Goal: Task Accomplishment & Management: Use online tool/utility

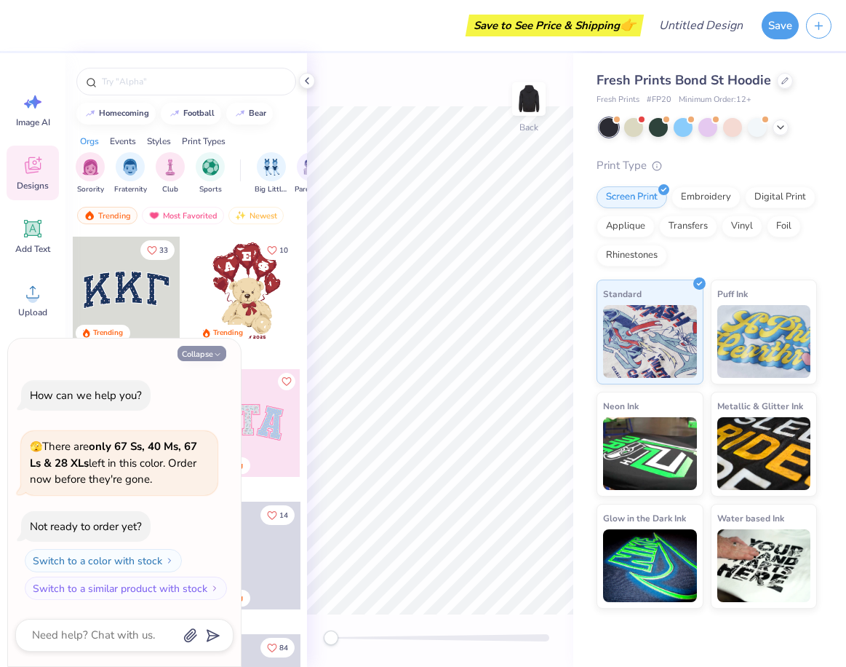
click at [210, 350] on button "Collapse" at bounding box center [202, 353] width 49 height 15
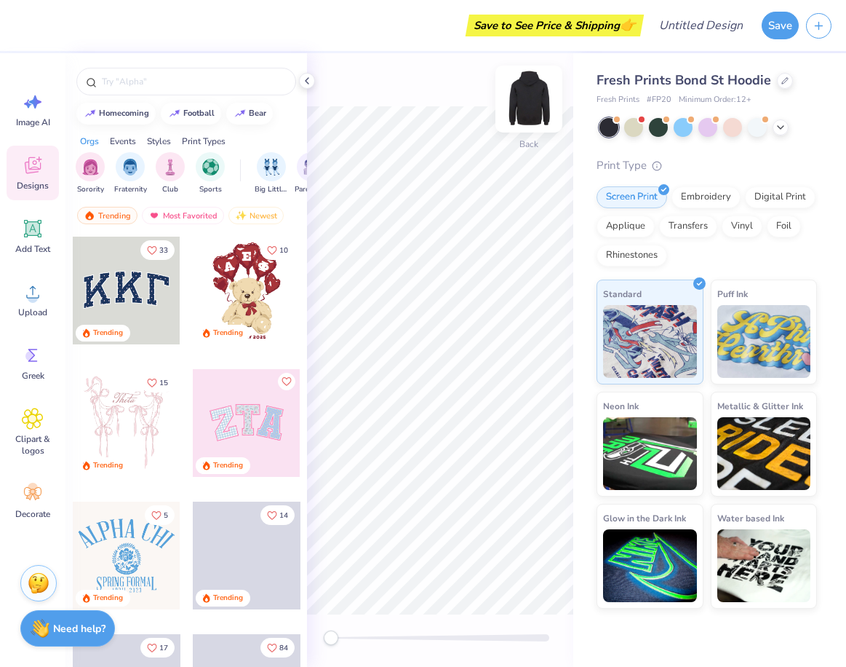
click at [526, 106] on img at bounding box center [529, 99] width 58 height 58
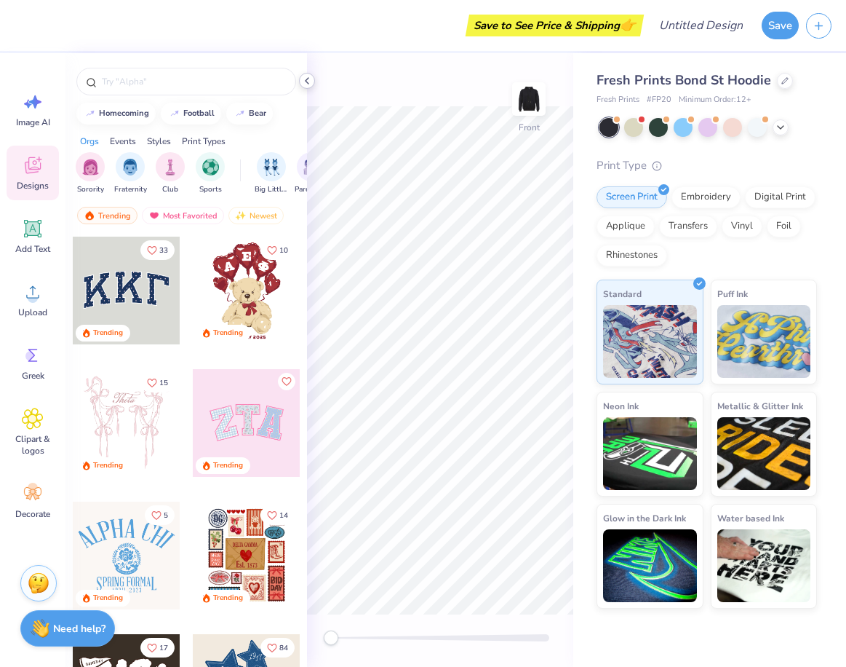
click at [306, 80] on polyline at bounding box center [307, 81] width 3 height 6
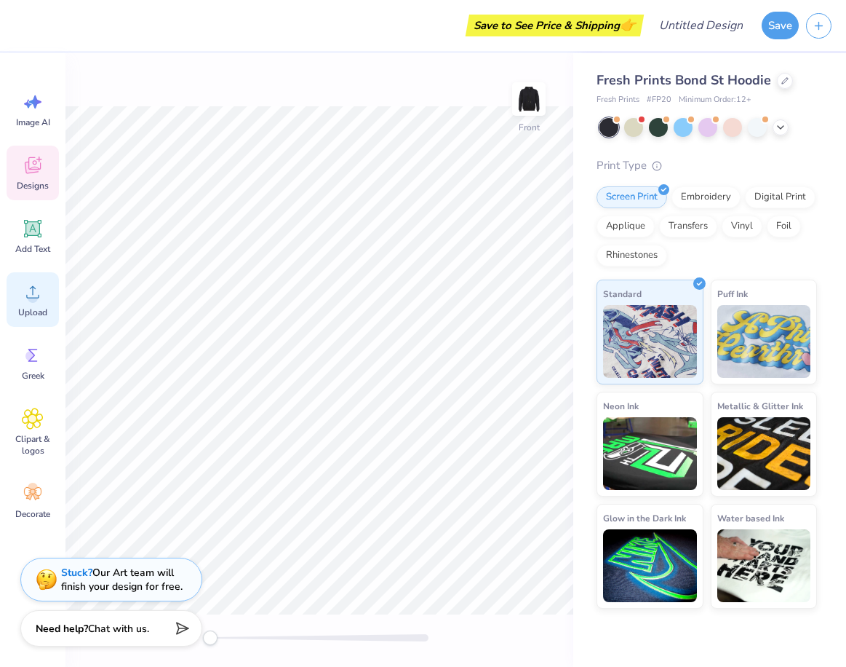
click at [19, 300] on div "Upload" at bounding box center [33, 299] width 52 height 55
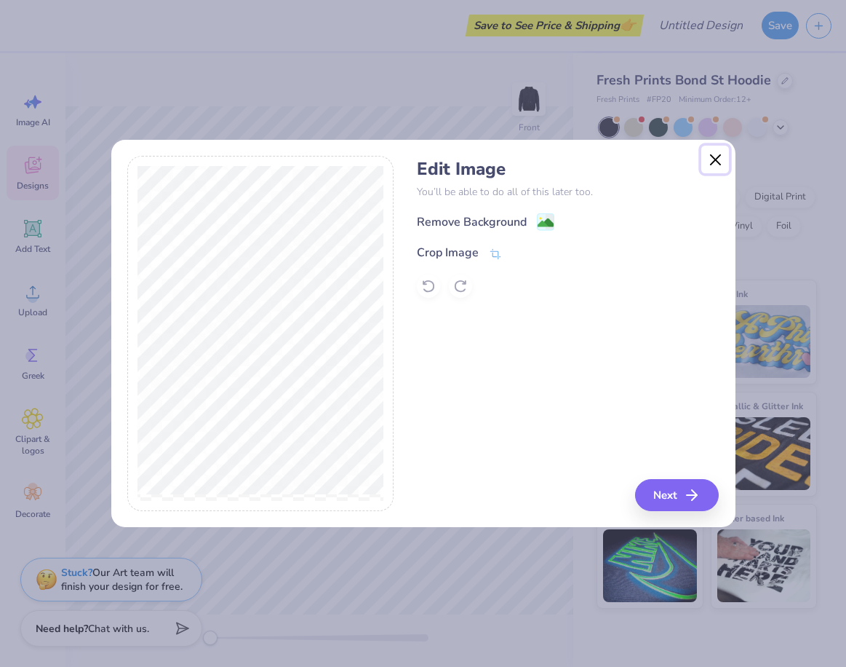
click at [712, 164] on button "Close" at bounding box center [716, 160] width 28 height 28
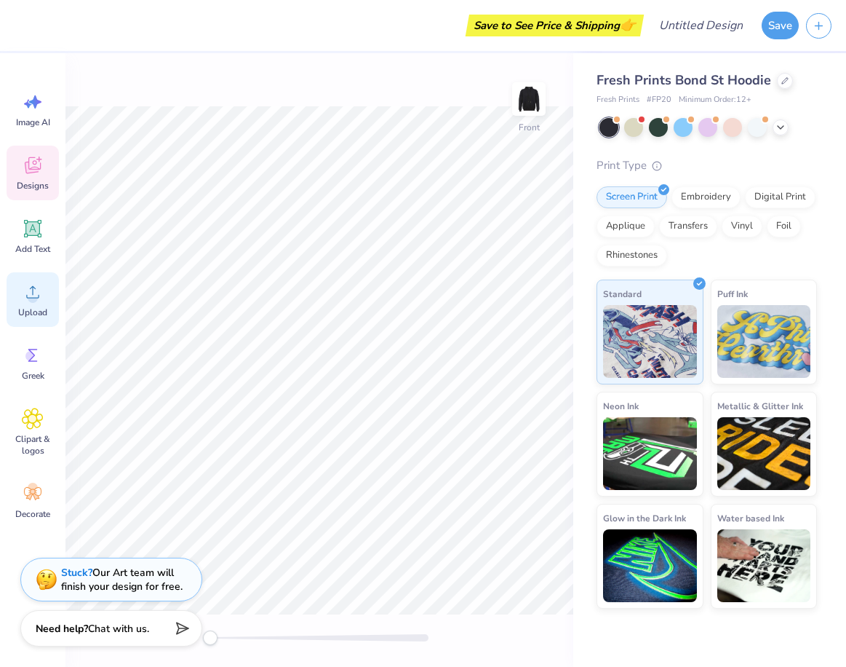
click at [33, 295] on circle at bounding box center [33, 298] width 10 height 10
click at [25, 306] on span "Upload" at bounding box center [32, 312] width 29 height 12
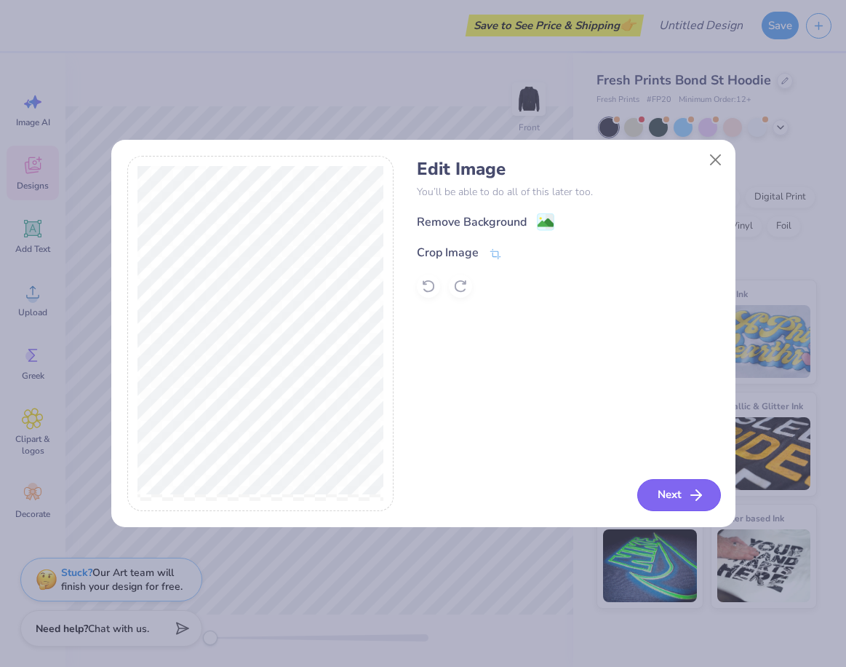
click at [667, 499] on button "Next" at bounding box center [680, 495] width 84 height 32
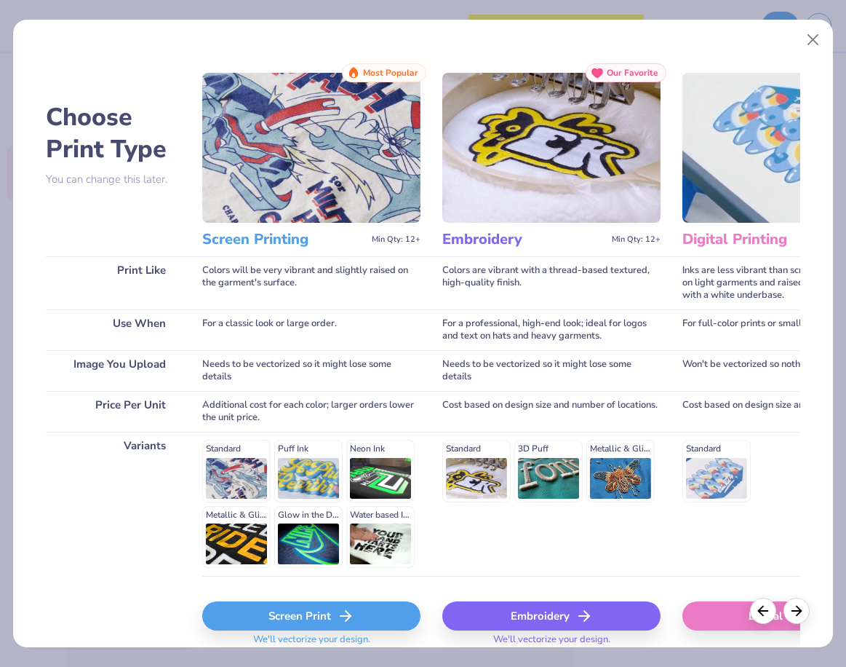
click at [724, 617] on div "Digital Print" at bounding box center [792, 615] width 218 height 29
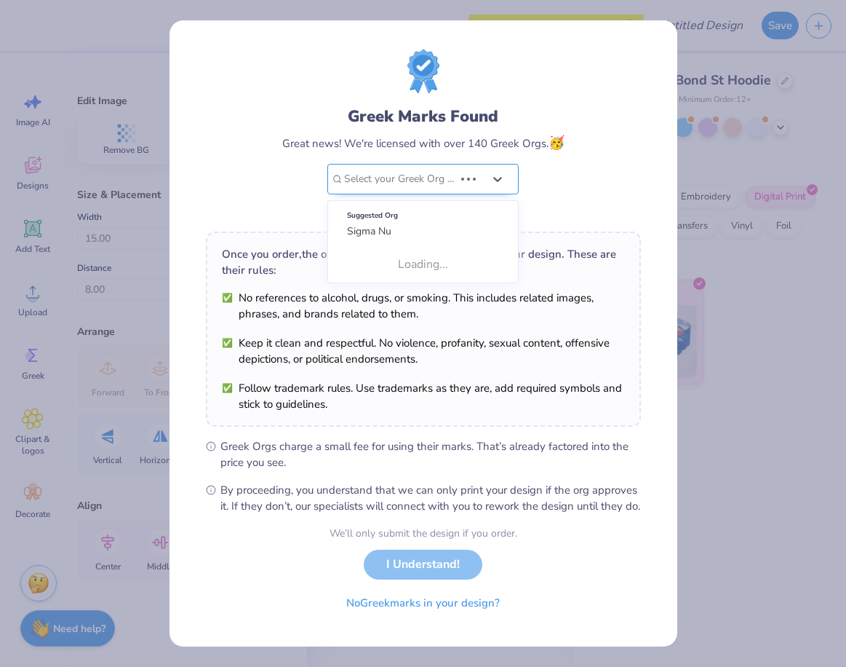
click at [464, 187] on div "Select your Greek Org ..." at bounding box center [422, 179] width 191 height 31
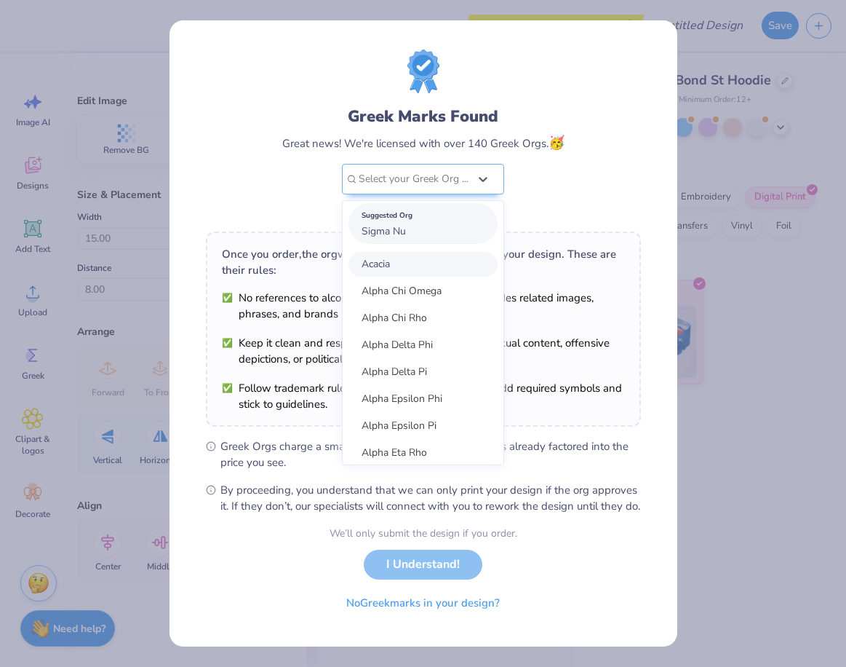
click at [427, 223] on div "Suggested Org Sigma Nu" at bounding box center [423, 223] width 149 height 41
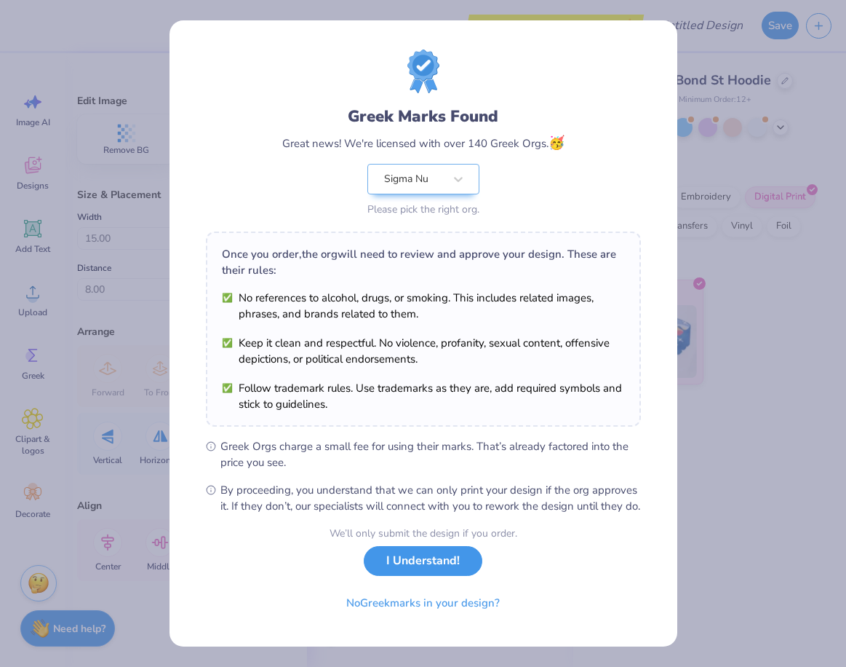
click at [432, 573] on button "I Understand!" at bounding box center [423, 561] width 119 height 30
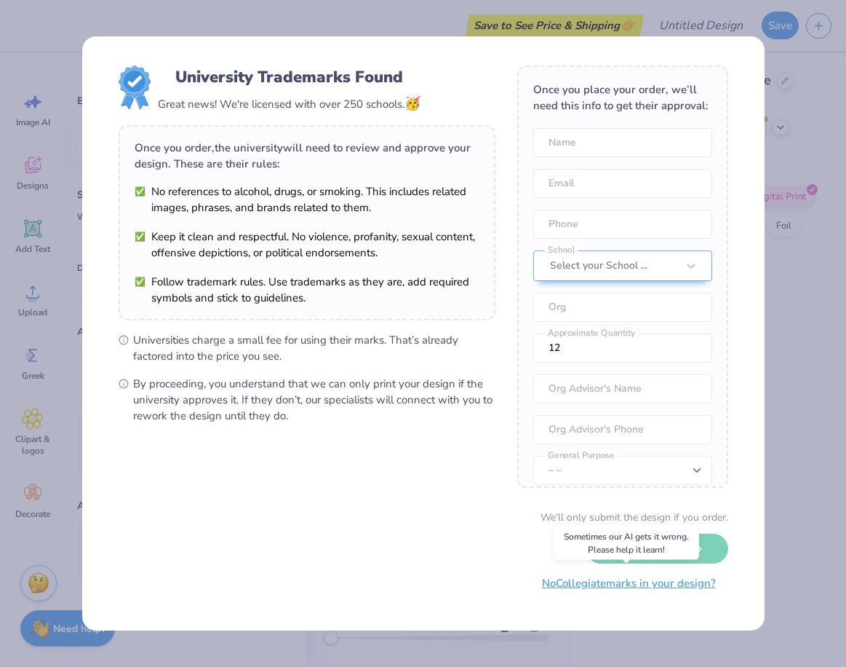
click at [640, 587] on button "No Collegiate marks in your design?" at bounding box center [629, 583] width 199 height 30
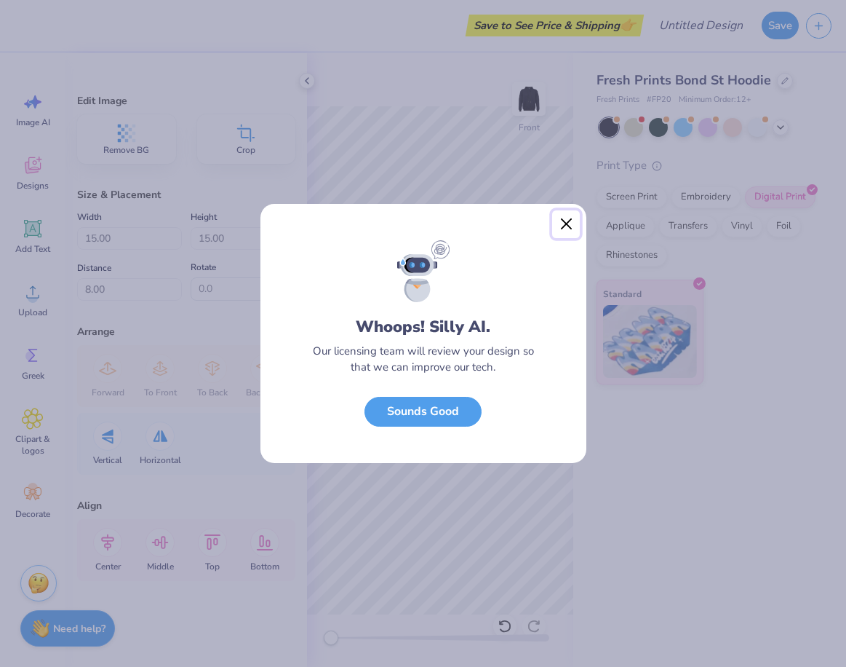
click at [565, 222] on button "Close" at bounding box center [566, 224] width 28 height 28
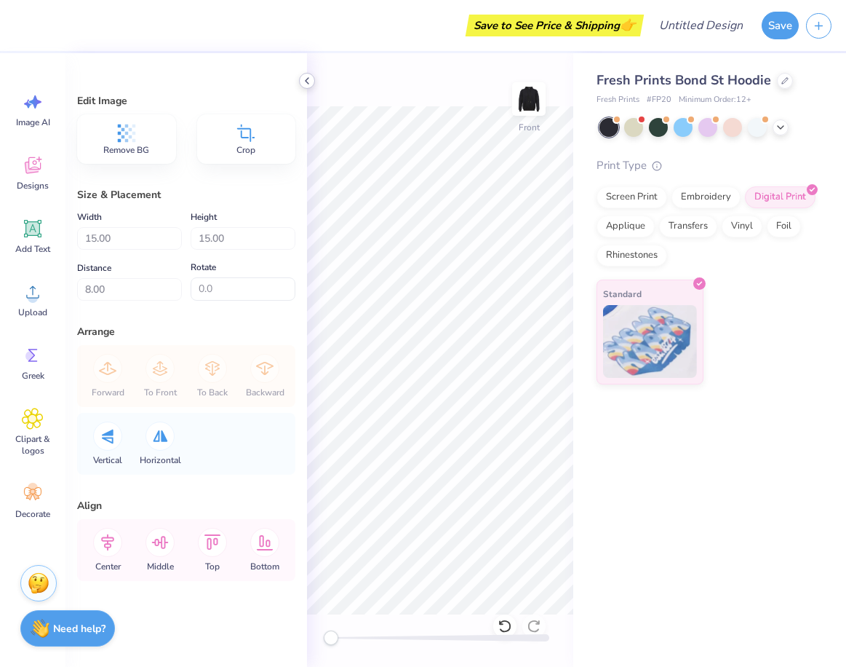
click at [312, 76] on icon at bounding box center [307, 81] width 12 height 12
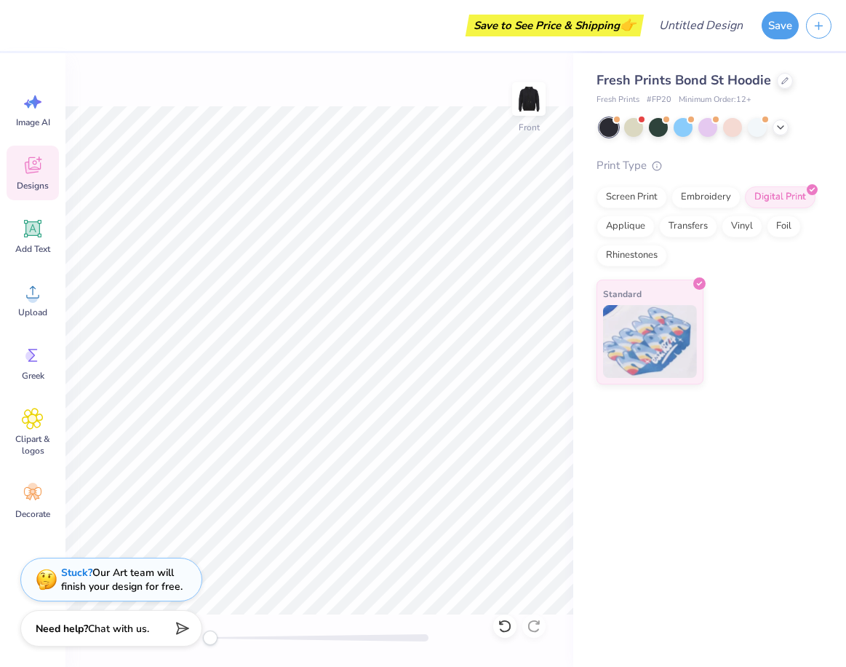
click at [32, 177] on div "Designs" at bounding box center [33, 173] width 52 height 55
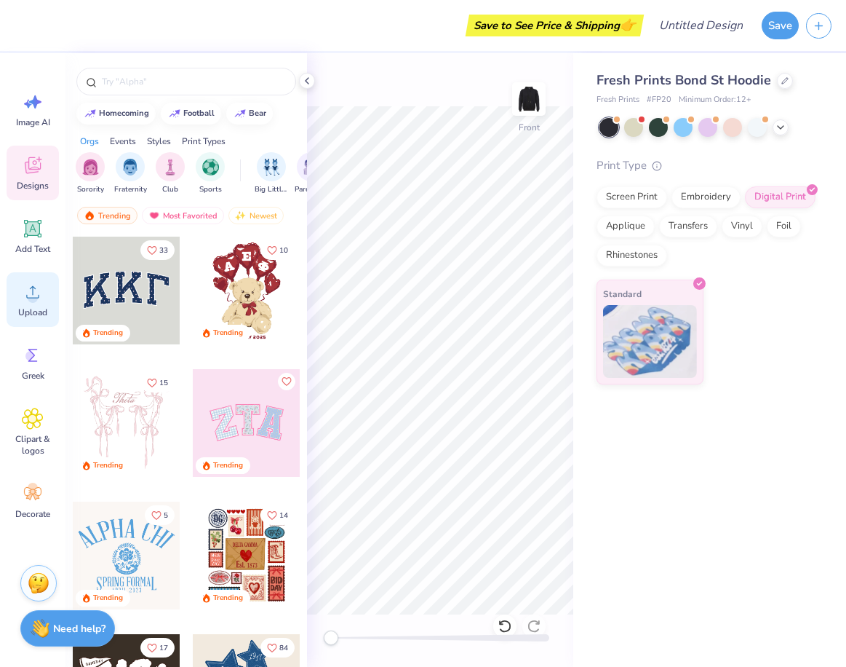
click at [37, 300] on icon at bounding box center [33, 292] width 22 height 22
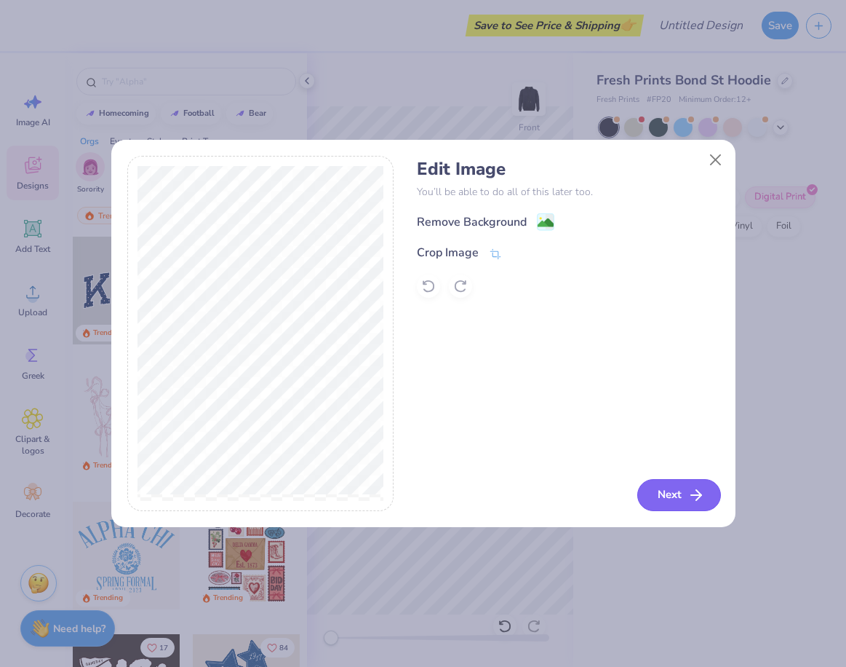
click at [654, 495] on button "Next" at bounding box center [680, 495] width 84 height 32
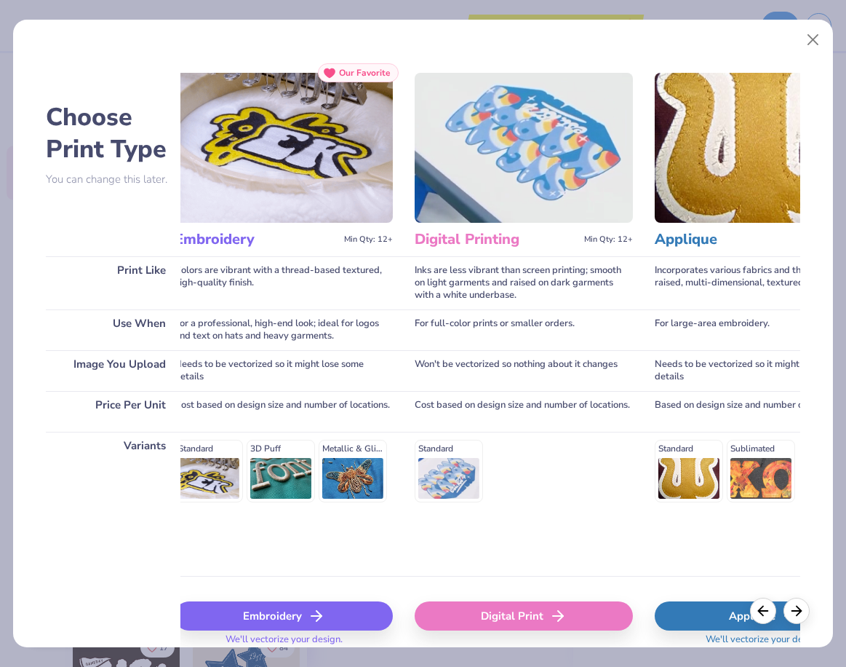
scroll to position [0, 271]
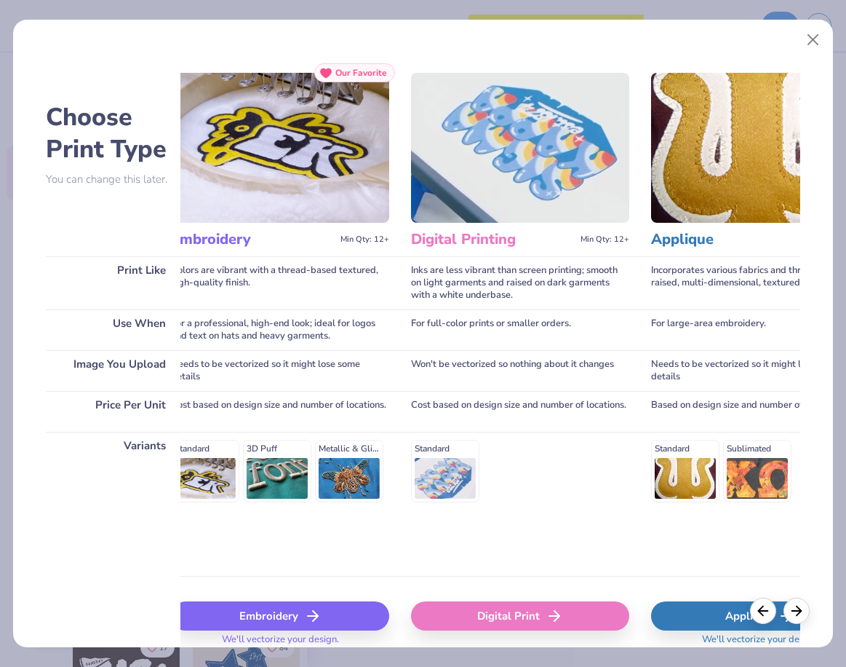
click at [488, 616] on div "Digital Print" at bounding box center [520, 615] width 218 height 29
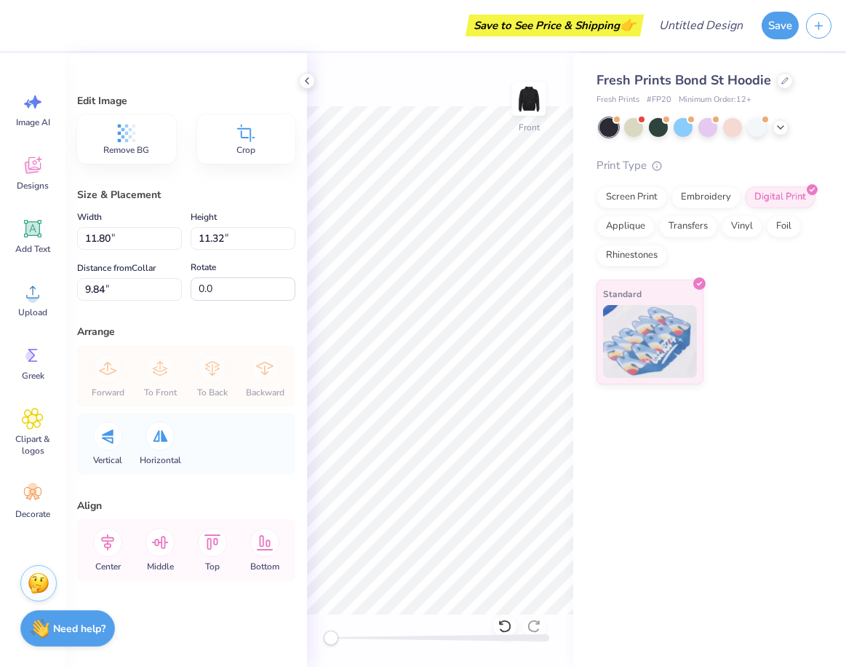
type textarea "x"
type input "12.37"
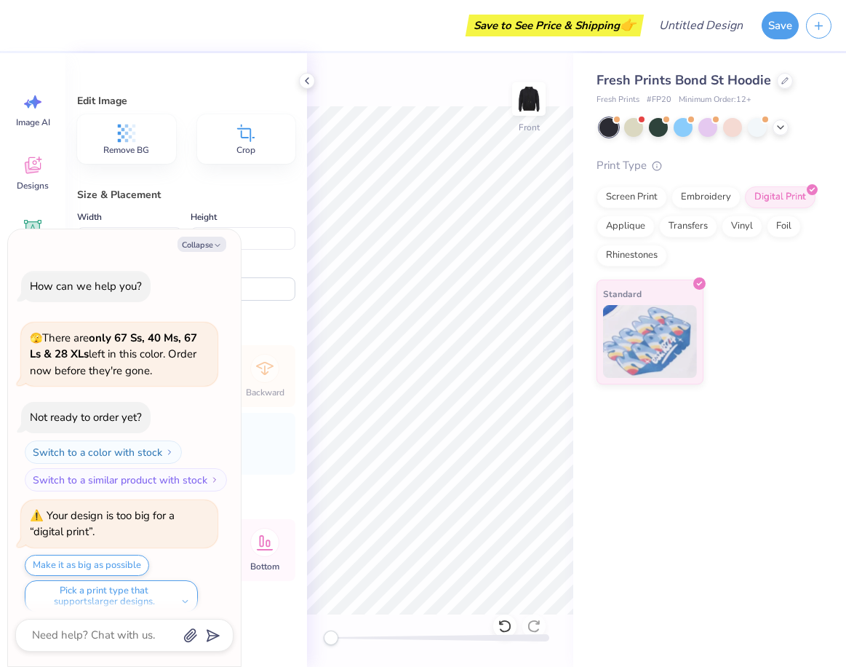
scroll to position [12, 0]
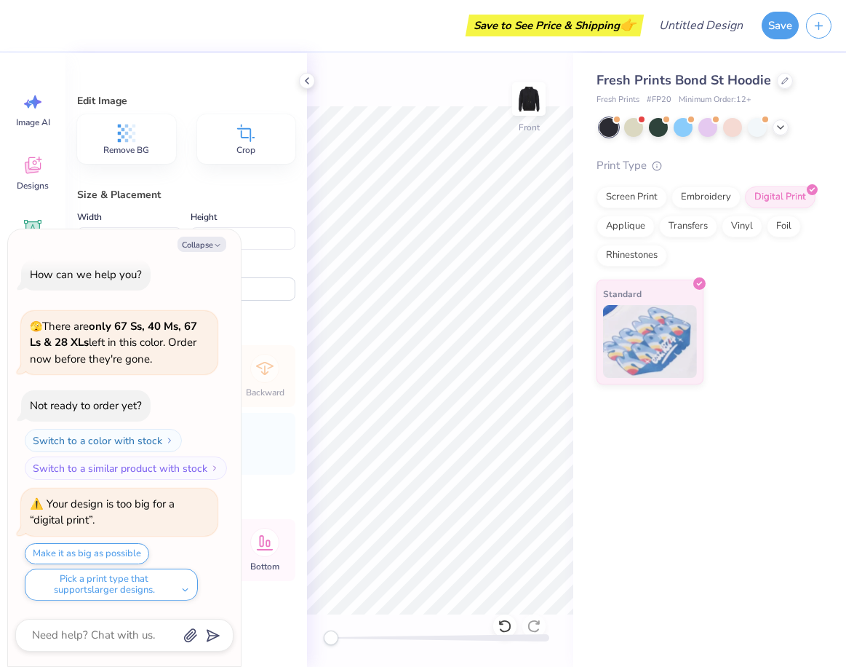
type textarea "x"
type input "5.58"
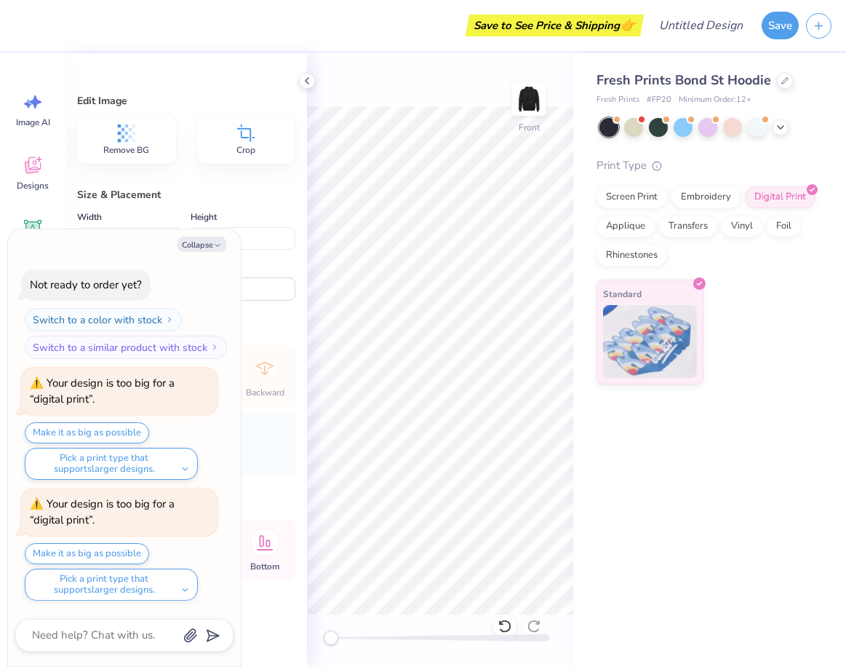
type textarea "x"
type input "14.75"
type input "14.15"
type input "5.33"
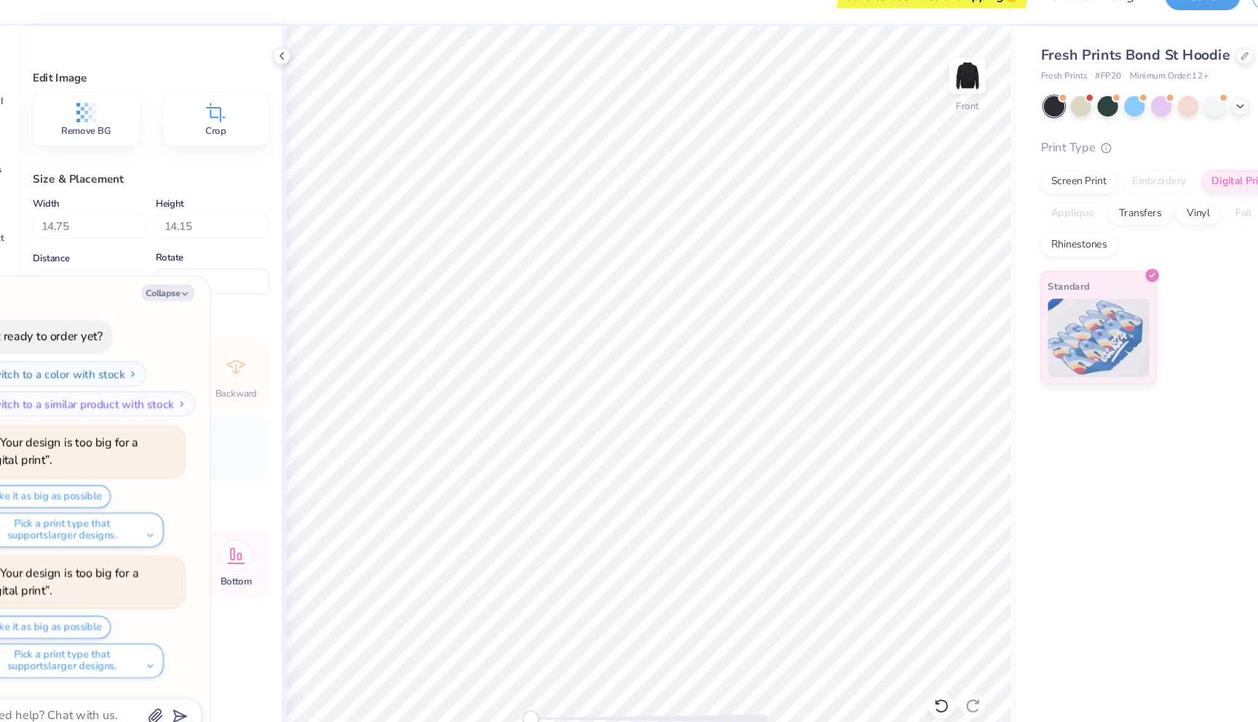
type textarea "x"
type input "5.00"
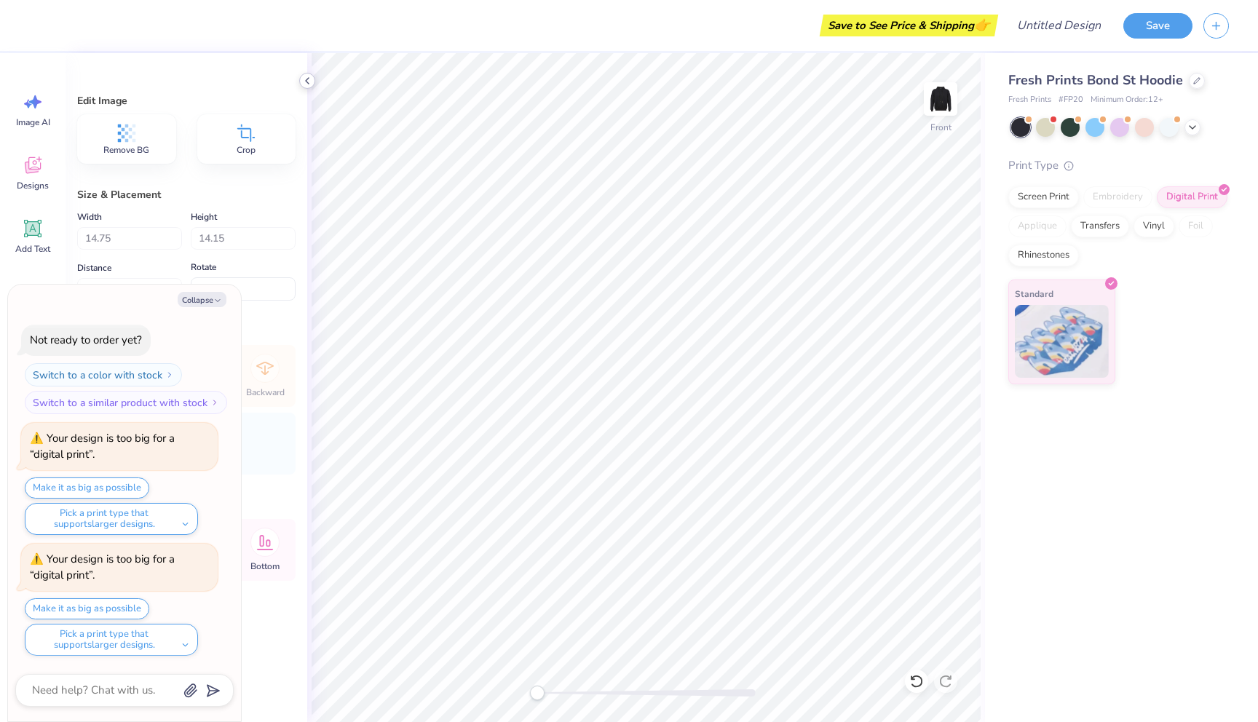
click at [304, 83] on icon at bounding box center [307, 81] width 12 height 12
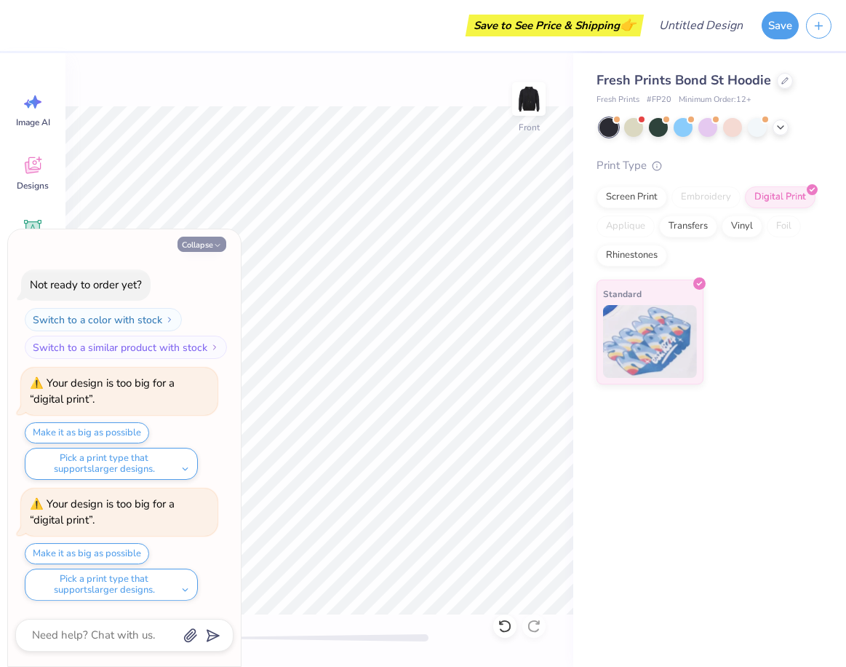
click at [202, 244] on button "Collapse" at bounding box center [202, 244] width 49 height 15
type textarea "x"
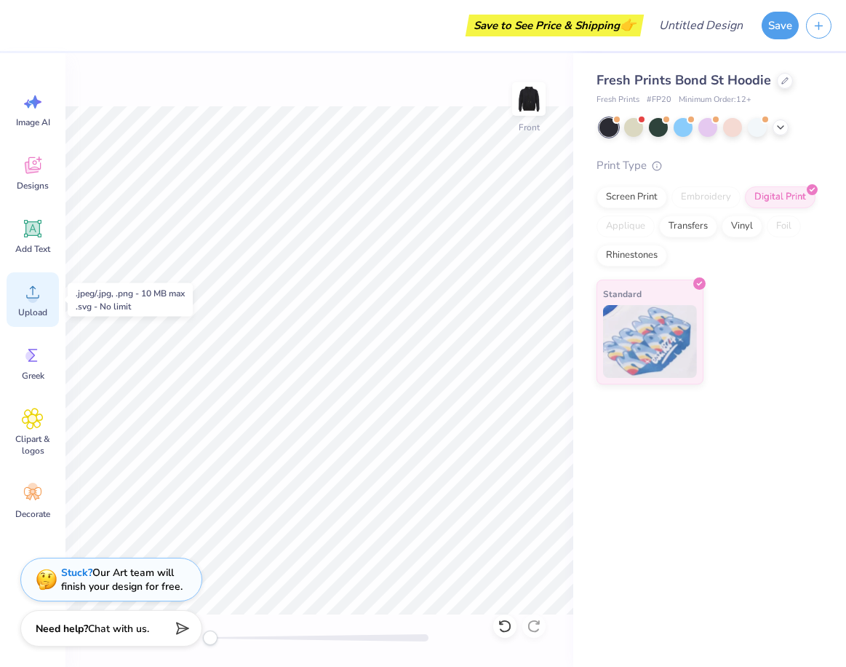
click at [37, 303] on div "Upload" at bounding box center [33, 299] width 52 height 55
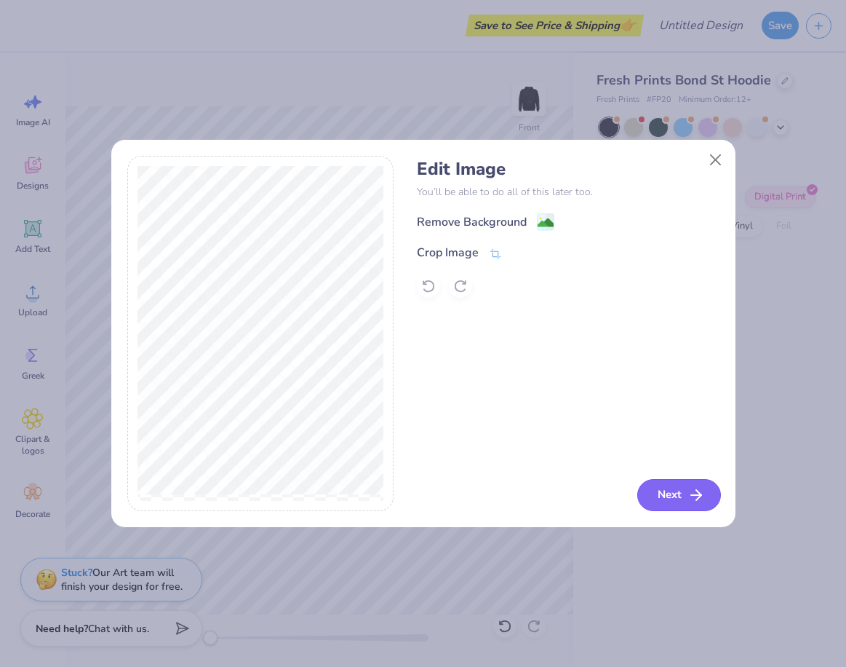
click at [698, 497] on icon "button" at bounding box center [696, 494] width 17 height 17
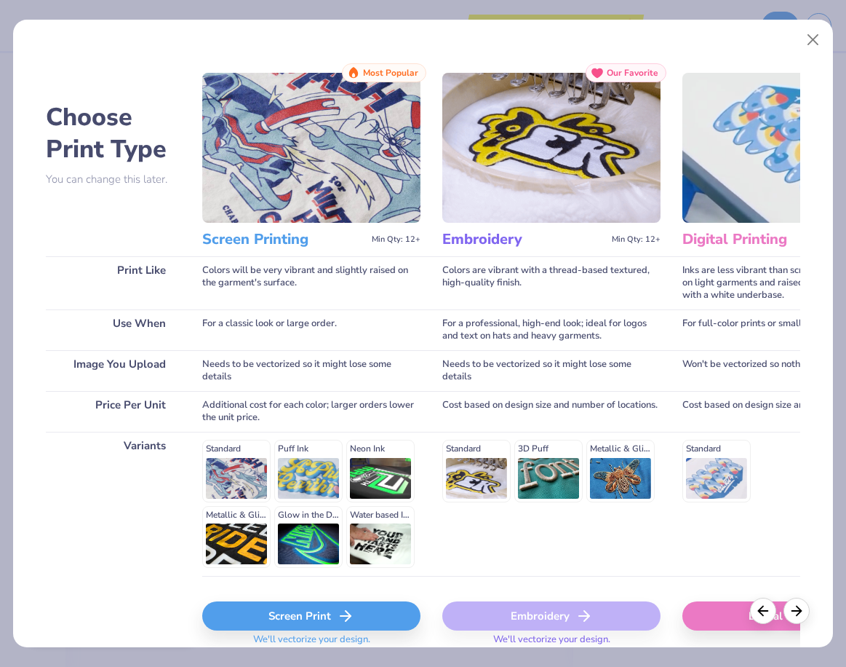
click at [729, 609] on div "Digital Print" at bounding box center [792, 615] width 218 height 29
type input "15.00"
type input "14.50"
type input "8.25"
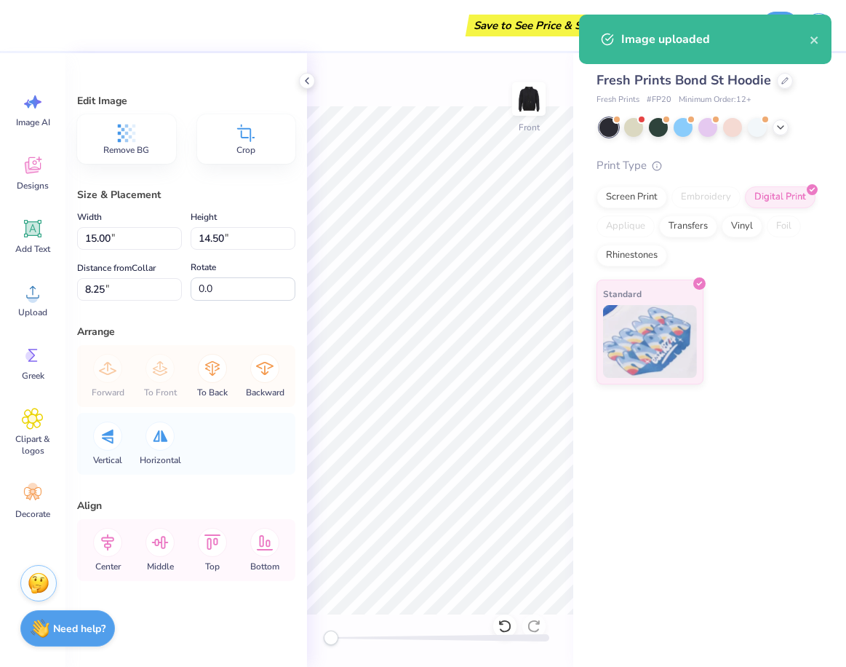
type input "14.75"
type input "14.15"
type input "5.00"
type input "15.00"
type input "14.50"
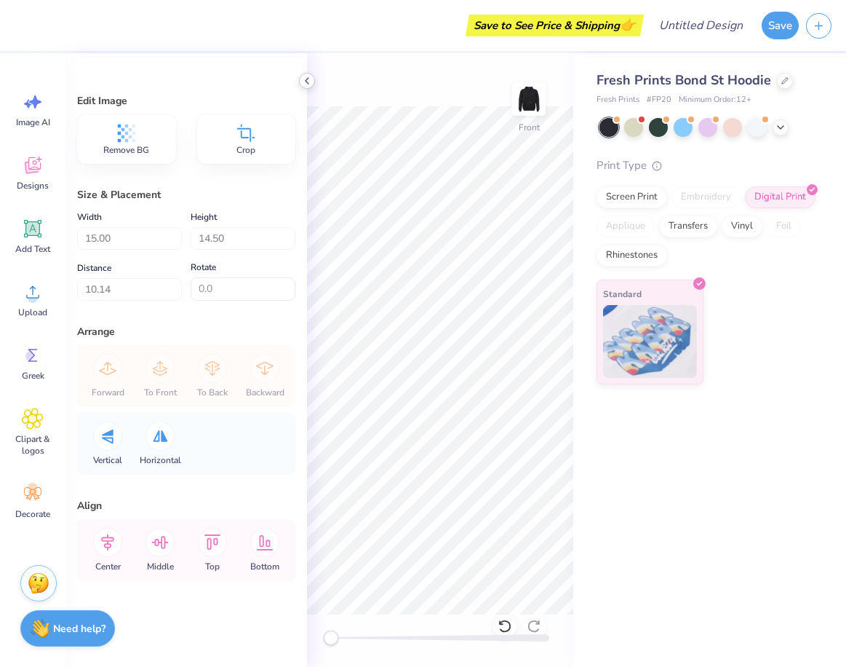
click at [303, 78] on icon at bounding box center [307, 81] width 12 height 12
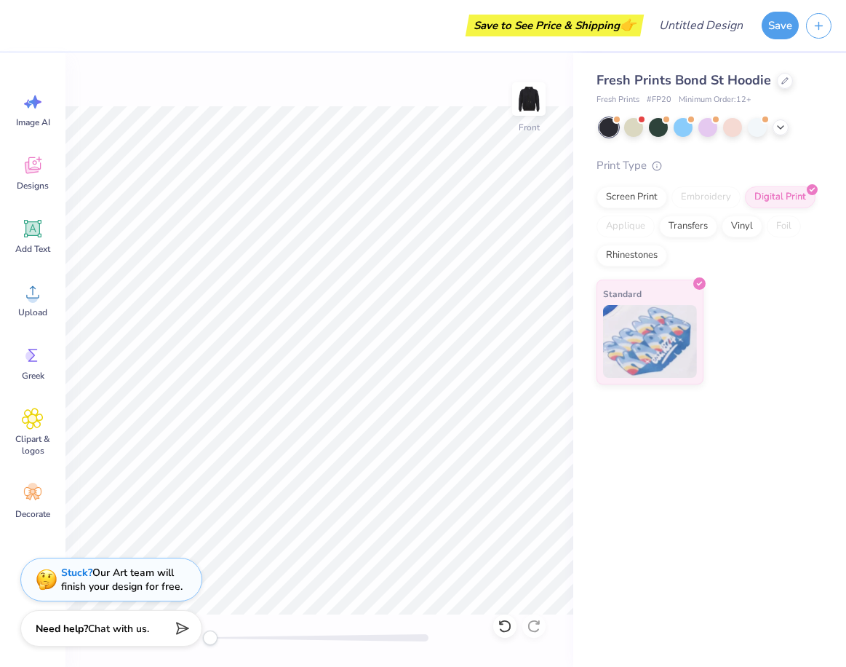
type input "5.00"
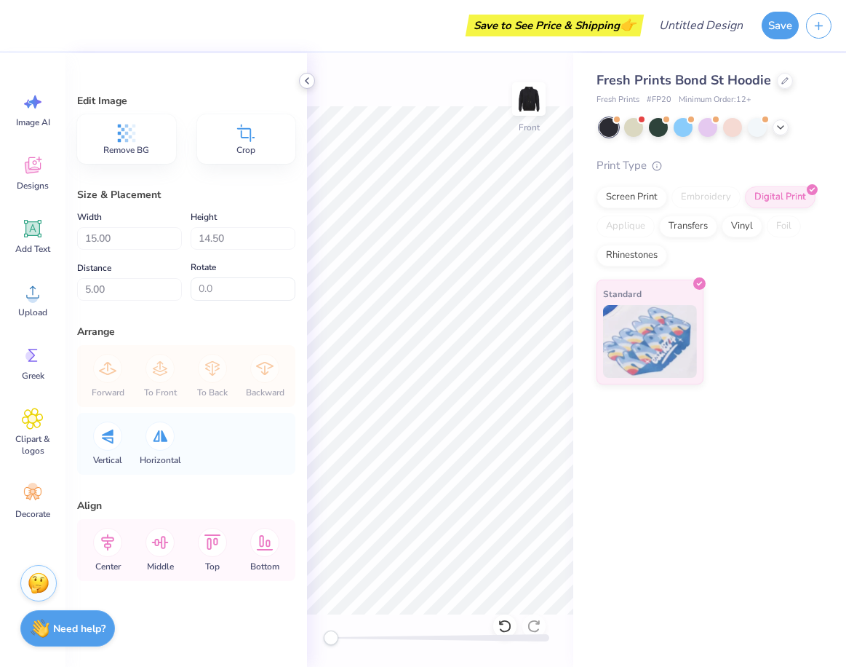
click at [306, 81] on polyline at bounding box center [307, 81] width 3 height 6
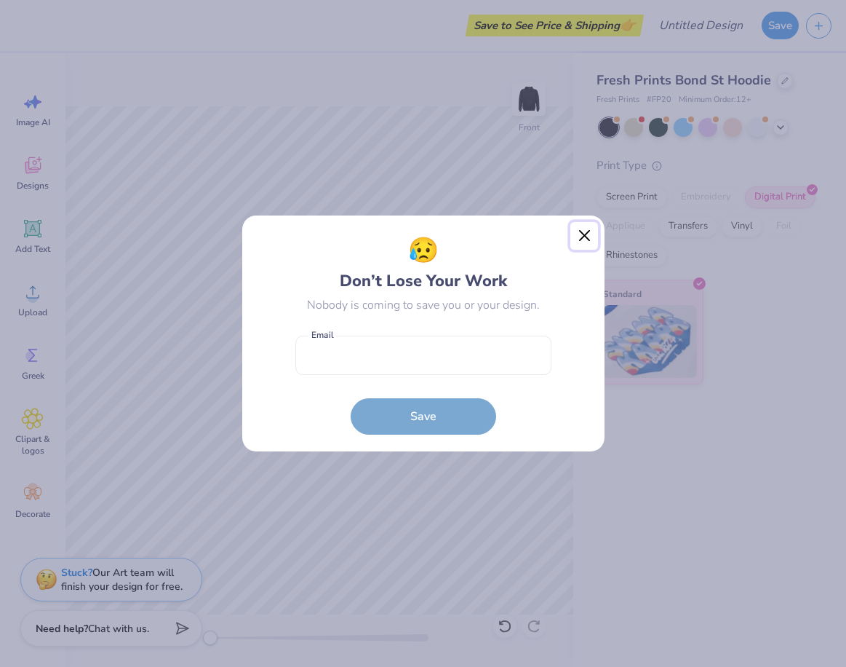
click at [584, 234] on button "Close" at bounding box center [585, 236] width 28 height 28
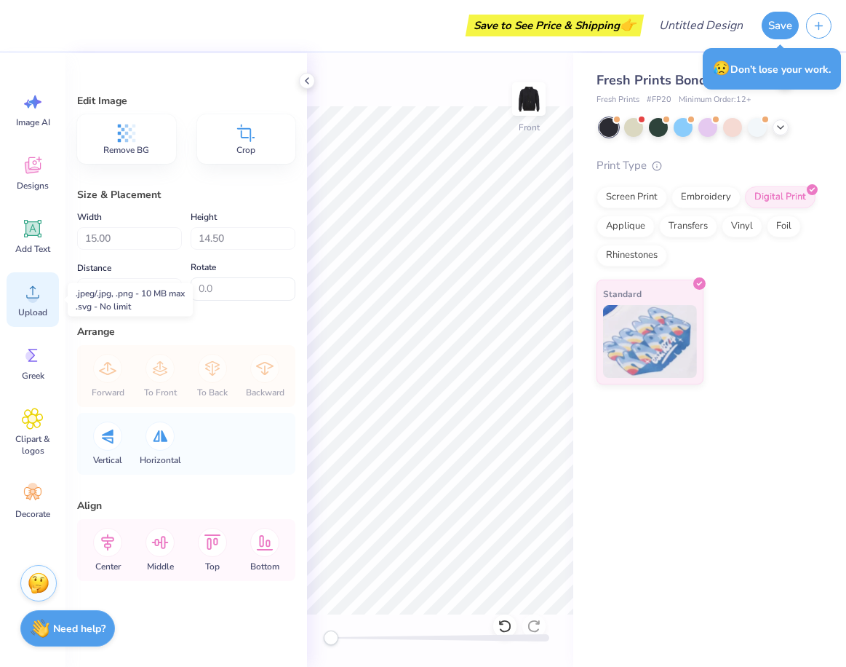
click at [41, 295] on icon at bounding box center [33, 292] width 22 height 22
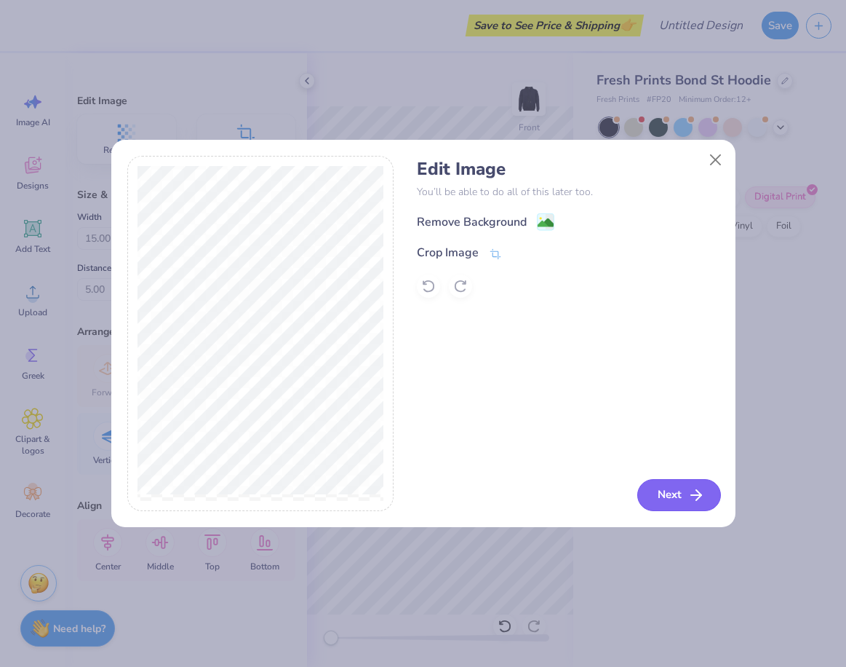
click at [683, 492] on button "Next" at bounding box center [680, 495] width 84 height 32
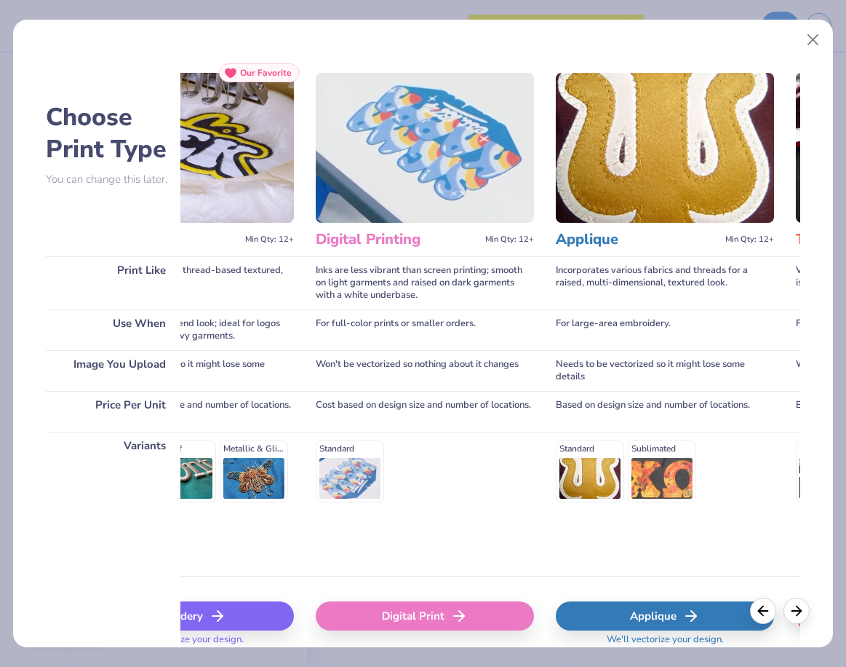
scroll to position [0, 382]
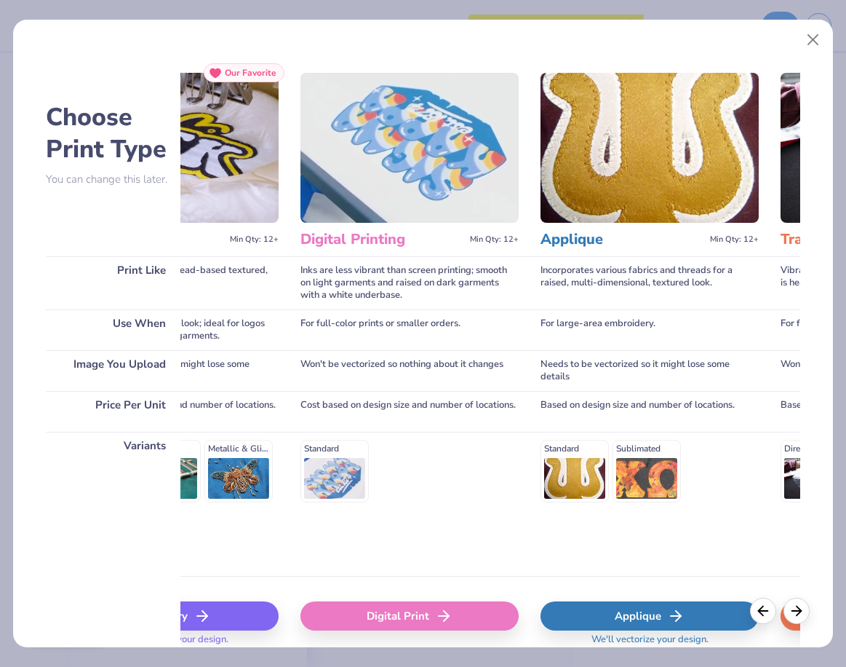
click at [389, 612] on div "Digital Print" at bounding box center [410, 615] width 218 height 29
type input "15.00"
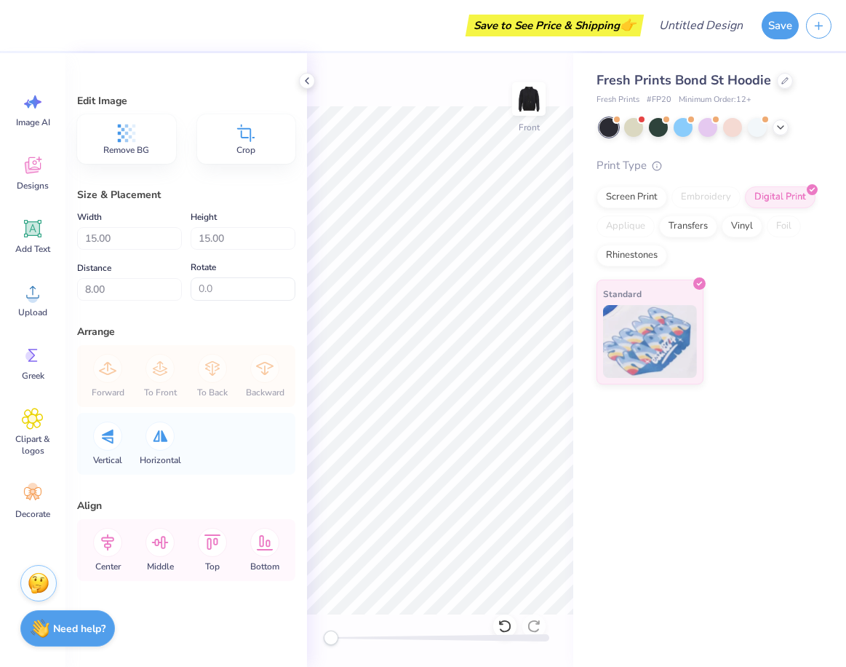
type input "5.00"
click at [309, 78] on icon at bounding box center [307, 81] width 12 height 12
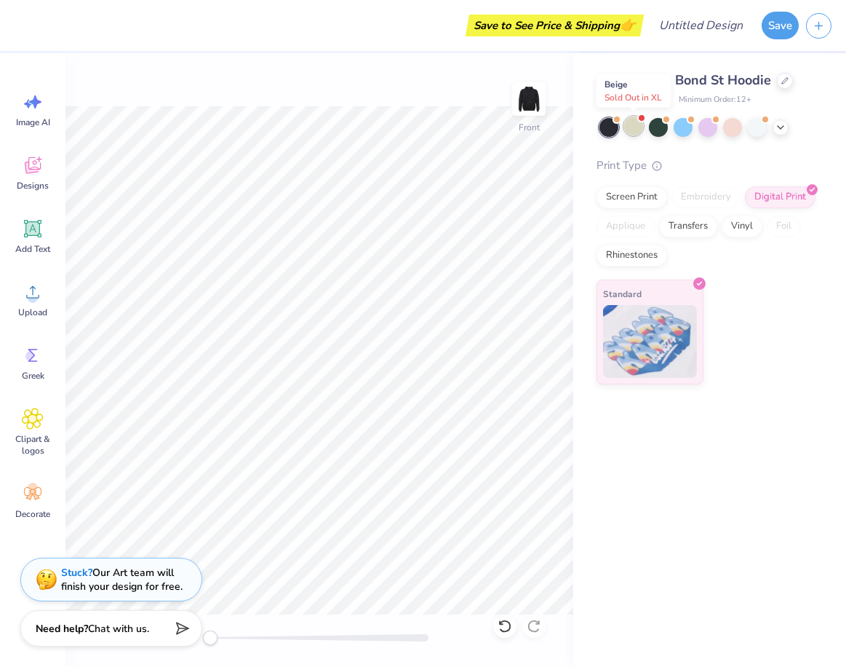
click at [632, 127] on div at bounding box center [633, 125] width 19 height 19
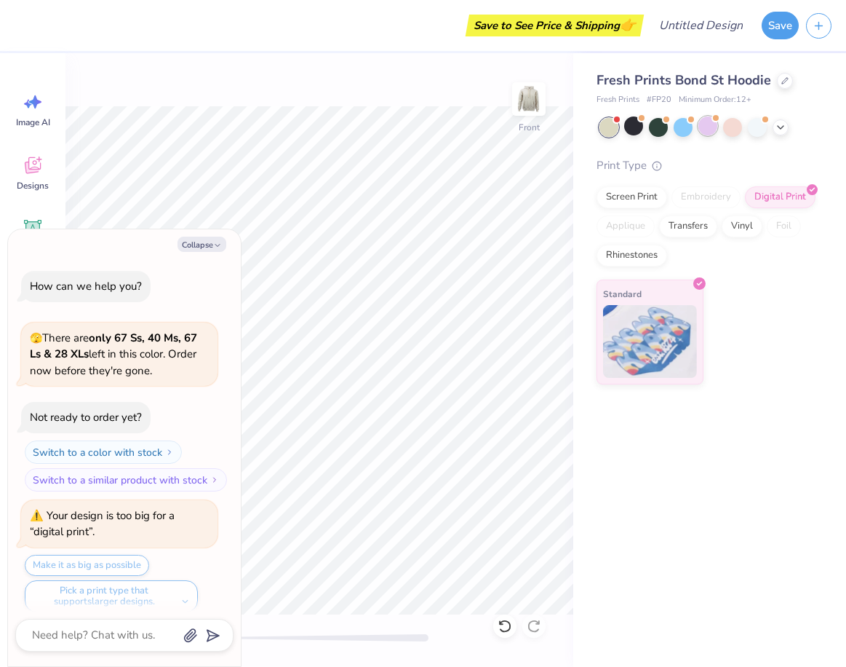
scroll to position [338, 0]
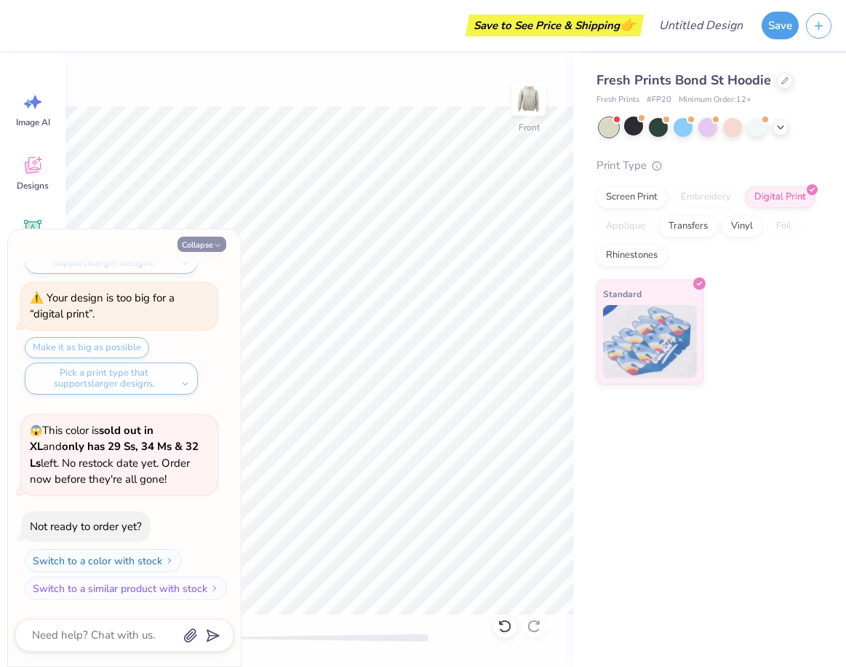
click at [208, 247] on button "Collapse" at bounding box center [202, 244] width 49 height 15
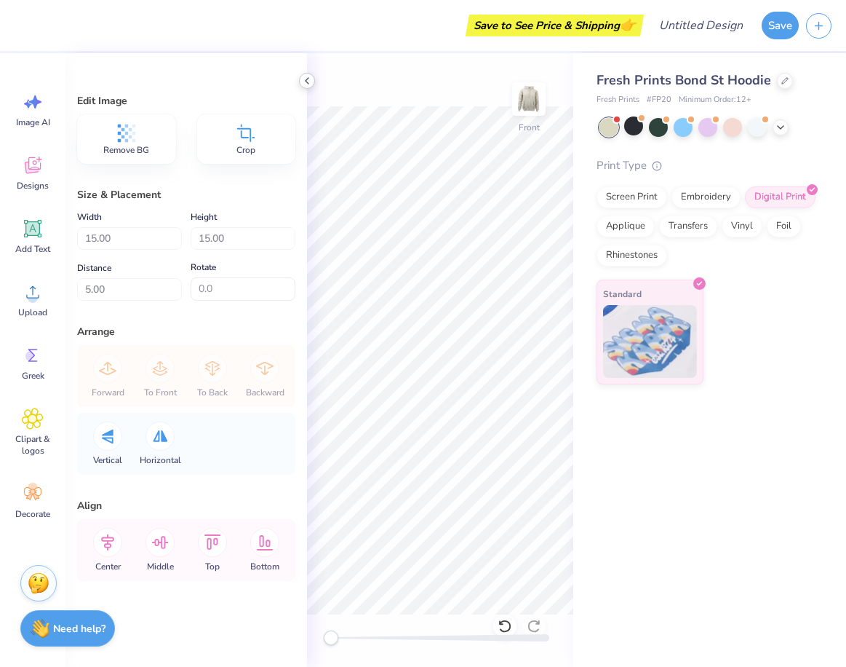
click at [301, 84] on div at bounding box center [307, 81] width 16 height 16
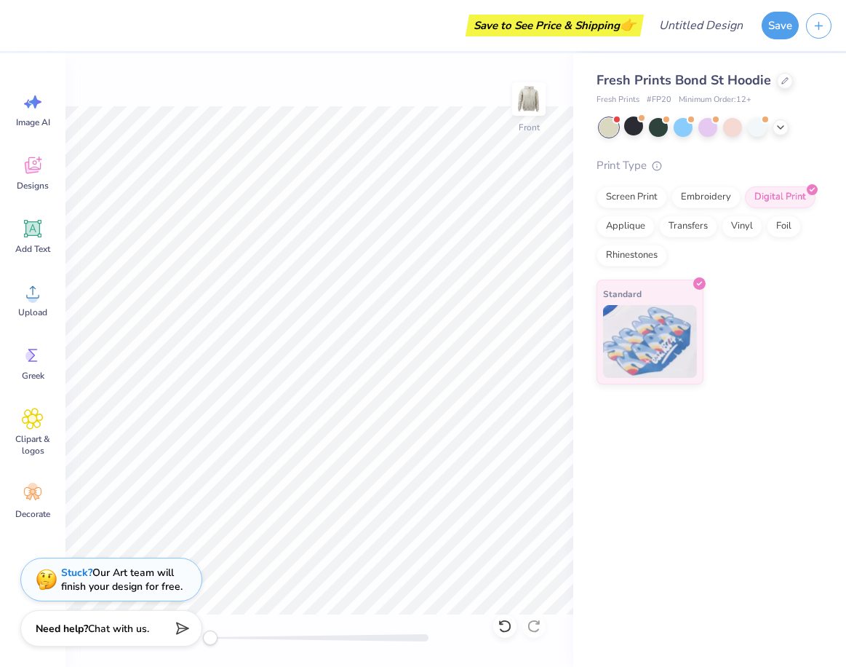
click at [303, 82] on div "Front" at bounding box center [319, 360] width 508 height 614
click at [781, 130] on icon at bounding box center [781, 126] width 12 height 12
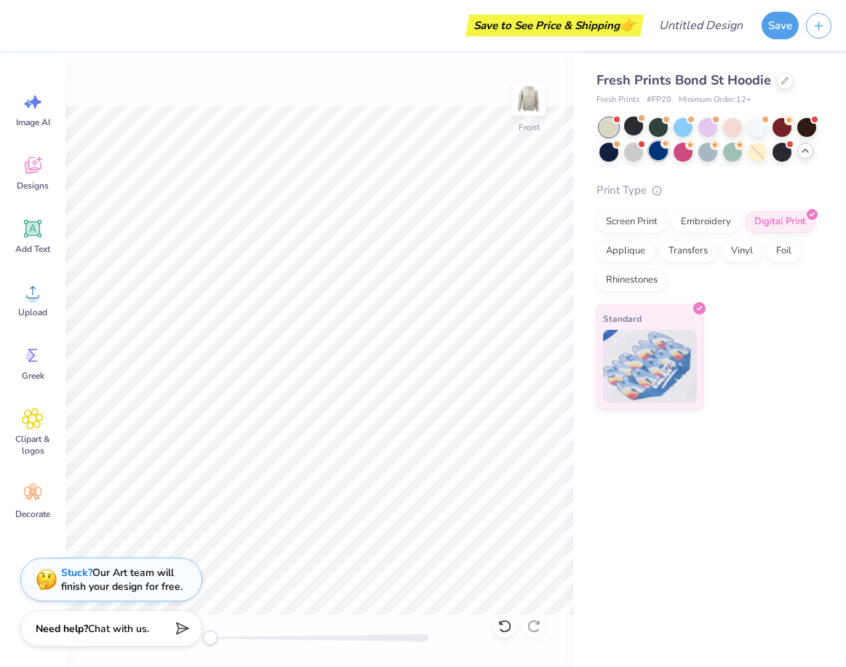
click at [662, 155] on div at bounding box center [658, 150] width 19 height 19
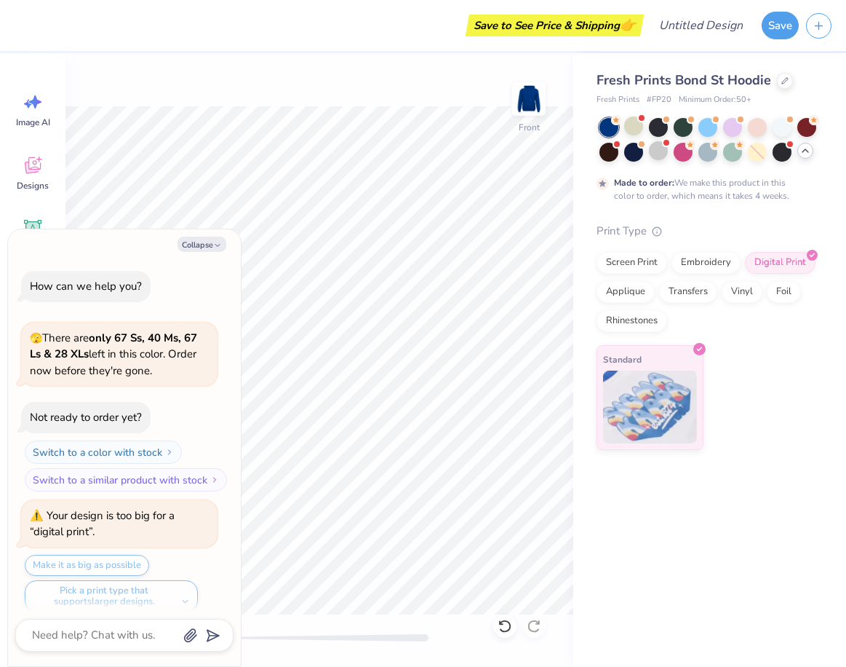
scroll to position [580, 0]
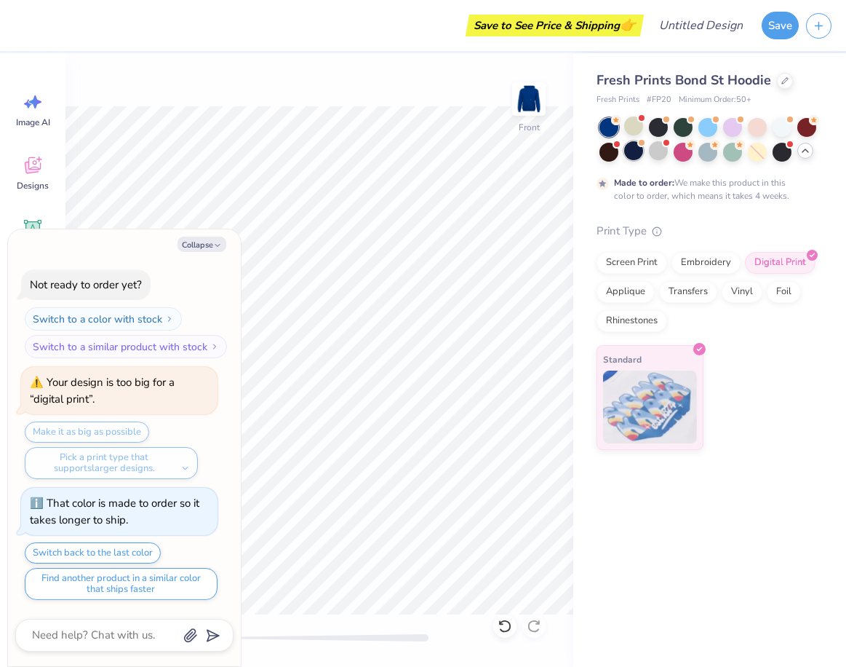
click at [634, 156] on div at bounding box center [633, 150] width 19 height 19
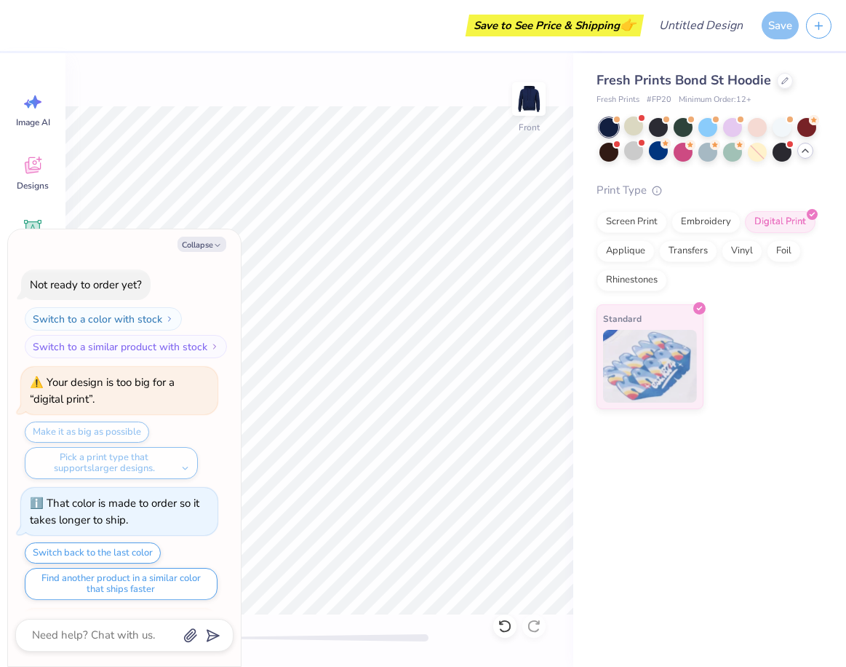
scroll to position [962, 0]
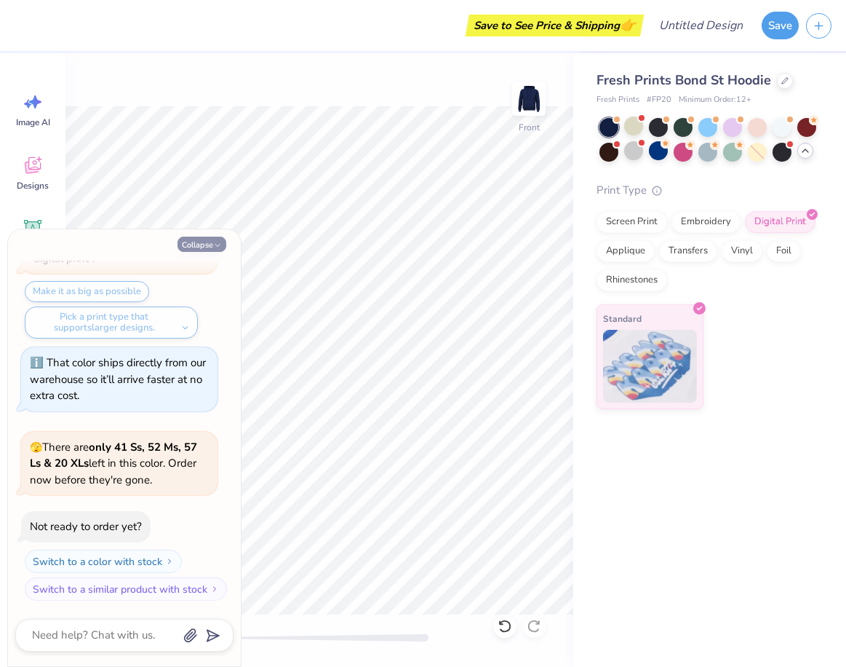
click at [215, 240] on button "Collapse" at bounding box center [202, 244] width 49 height 15
type textarea "x"
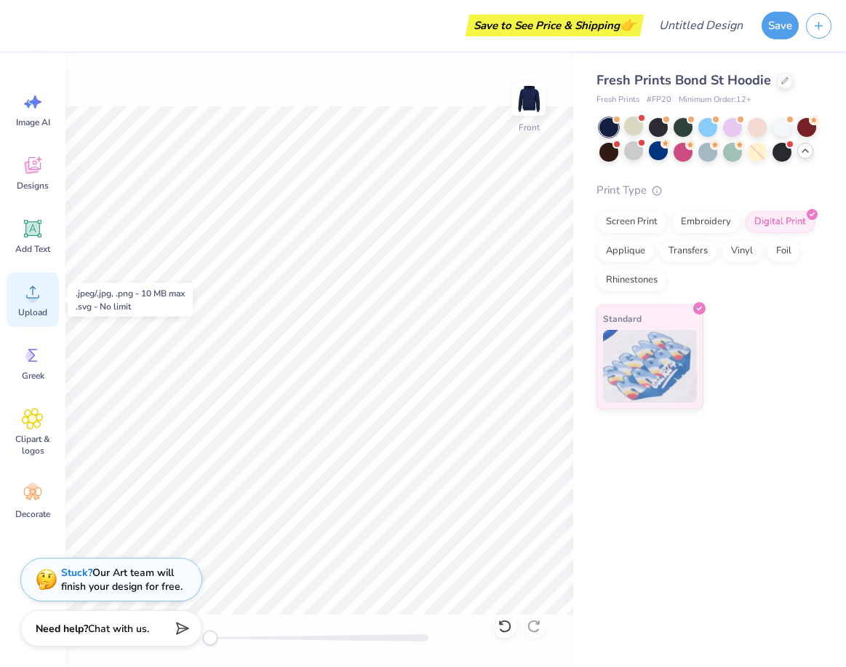
click at [38, 293] on icon at bounding box center [33, 292] width 22 height 22
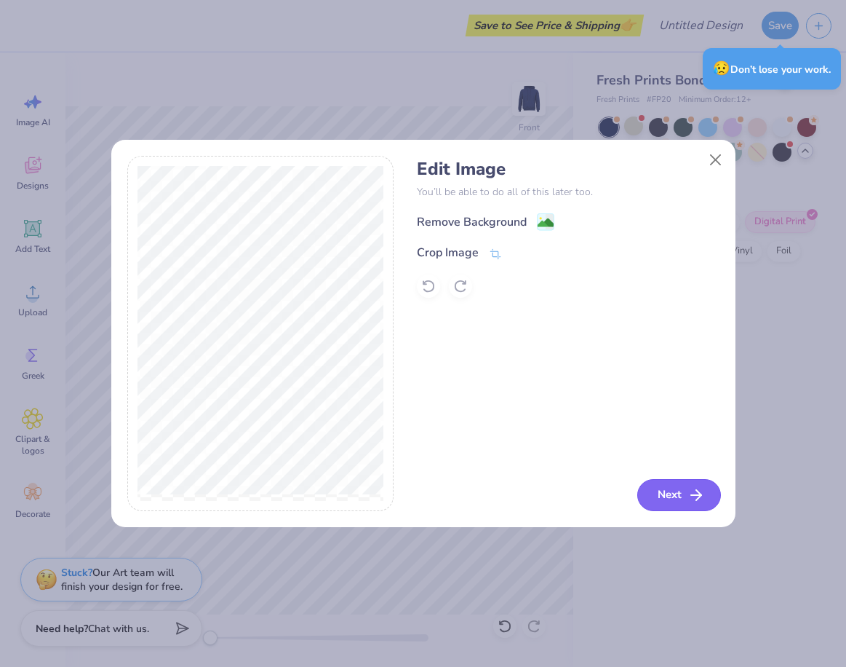
click at [678, 506] on button "Next" at bounding box center [680, 495] width 84 height 32
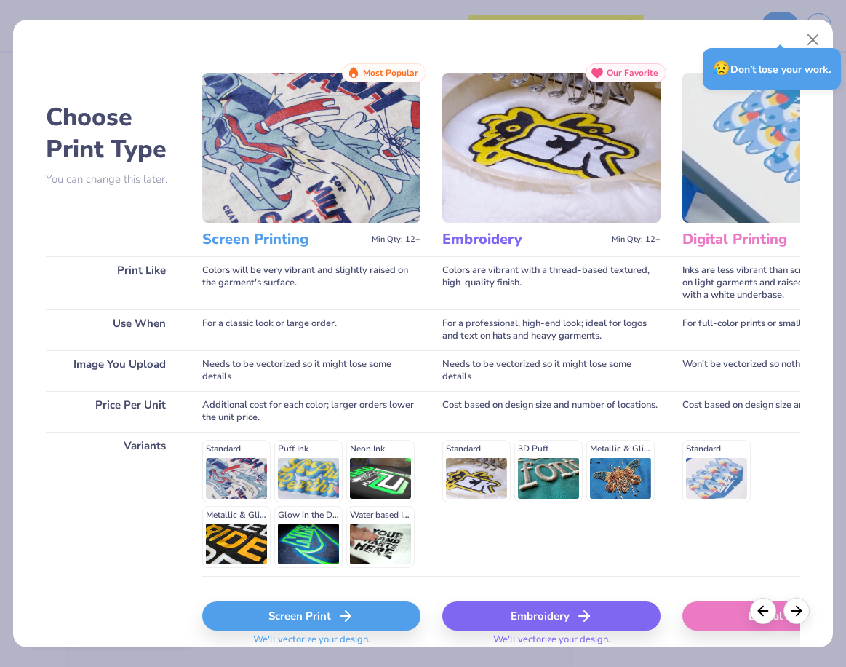
click at [717, 608] on div "Digital Print" at bounding box center [792, 615] width 218 height 29
type input "12.94"
type input "18.00"
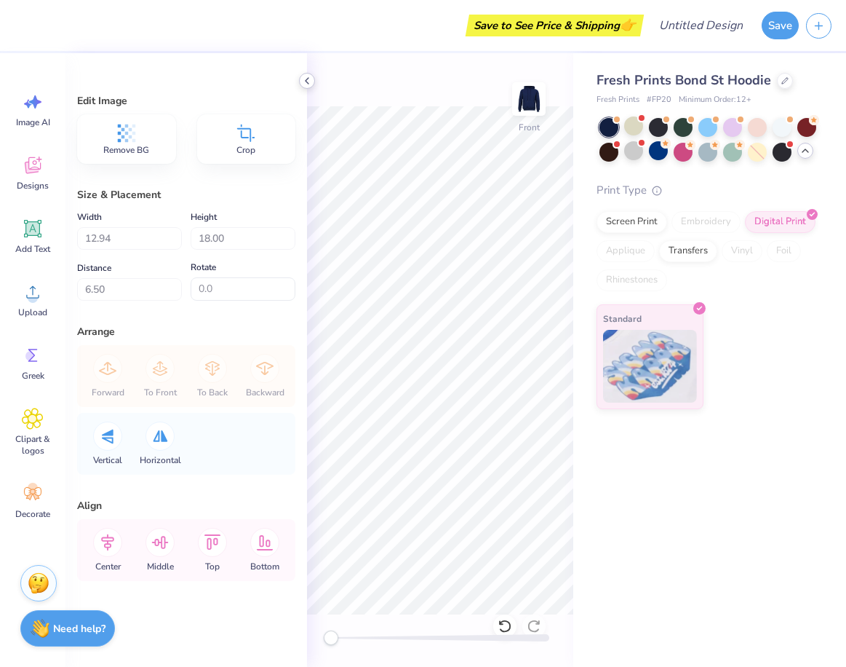
click at [304, 79] on icon at bounding box center [307, 81] width 12 height 12
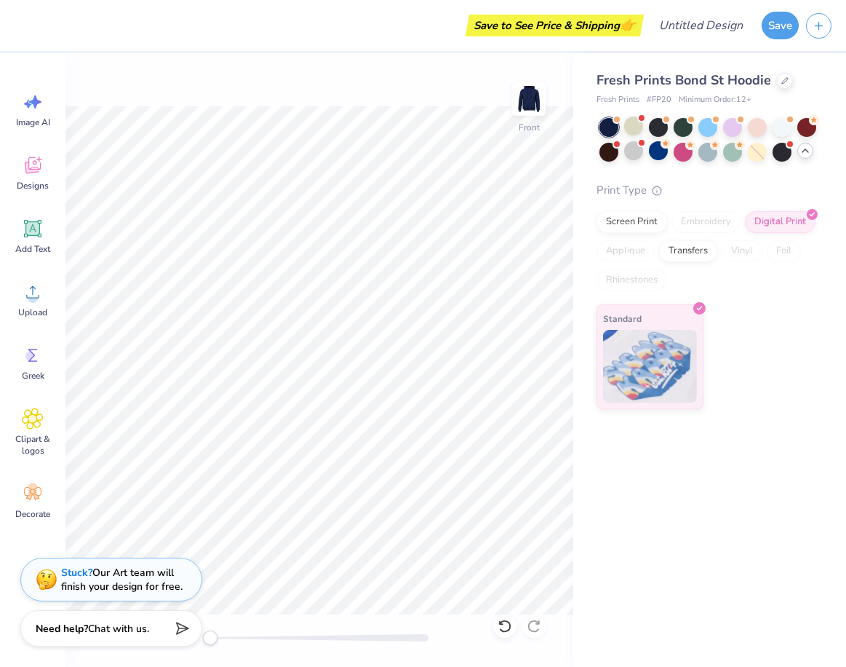
type input "5.00"
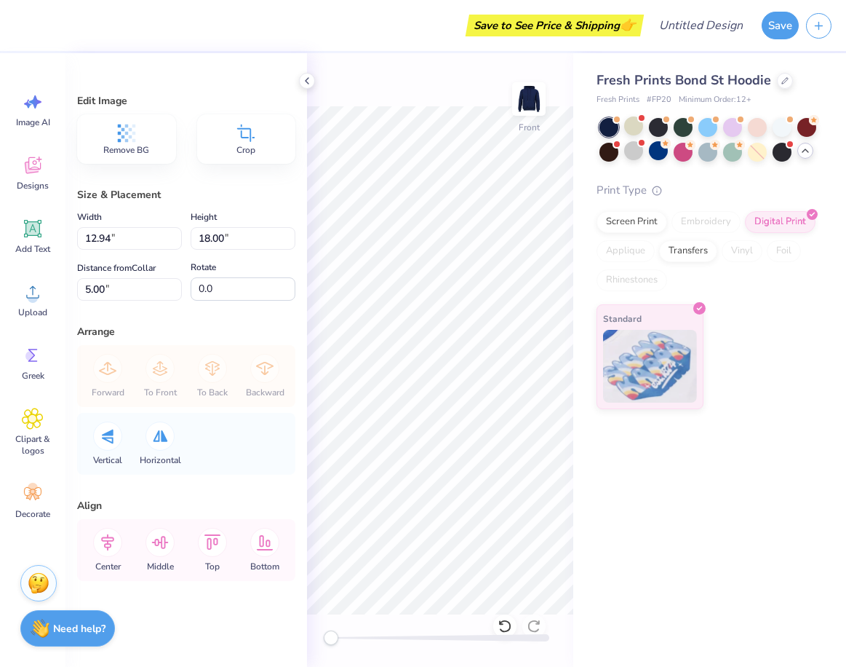
click at [239, 124] on icon at bounding box center [246, 133] width 22 height 22
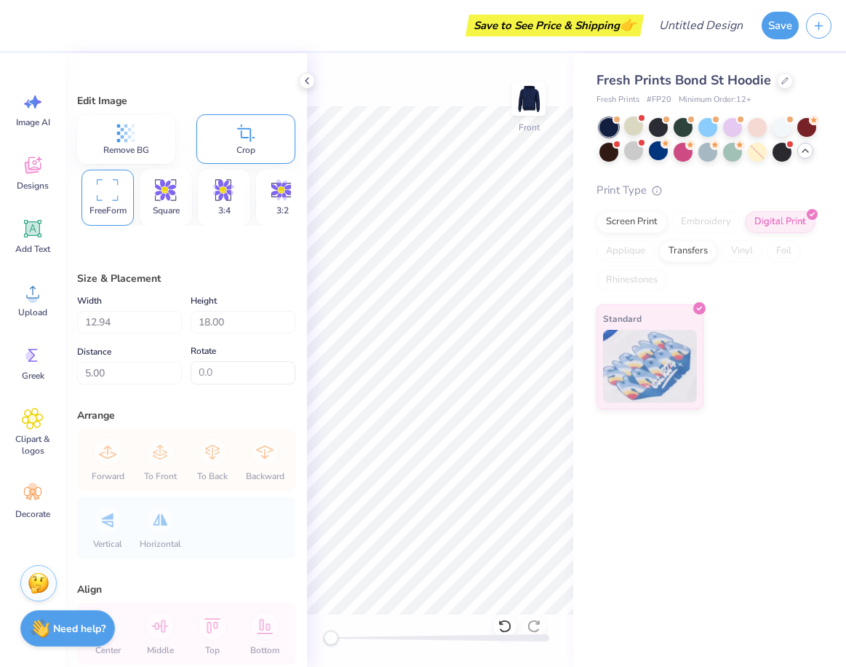
type input "12.80"
type input "15.71"
type input "6.91"
click at [309, 81] on icon at bounding box center [307, 81] width 12 height 12
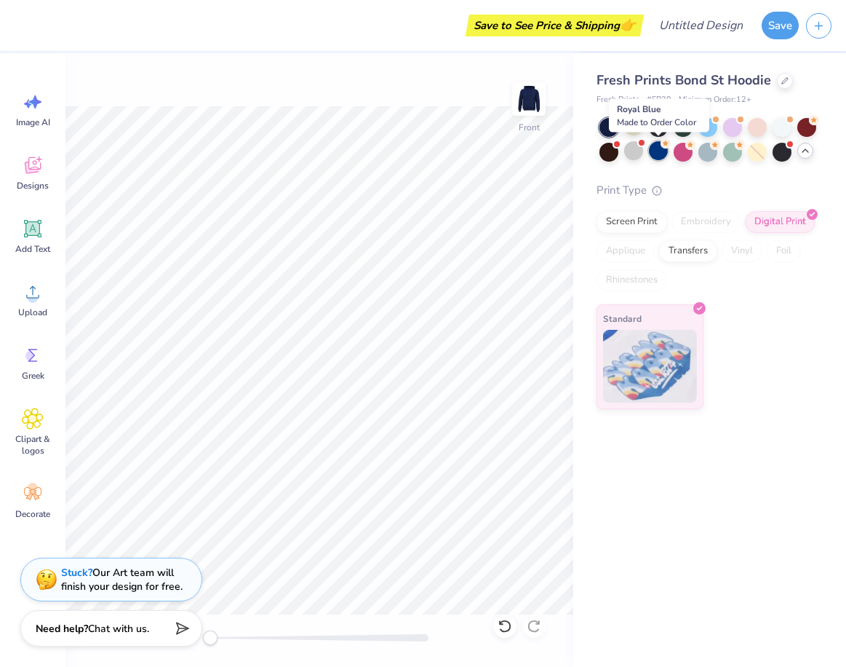
click at [659, 154] on div at bounding box center [658, 150] width 19 height 19
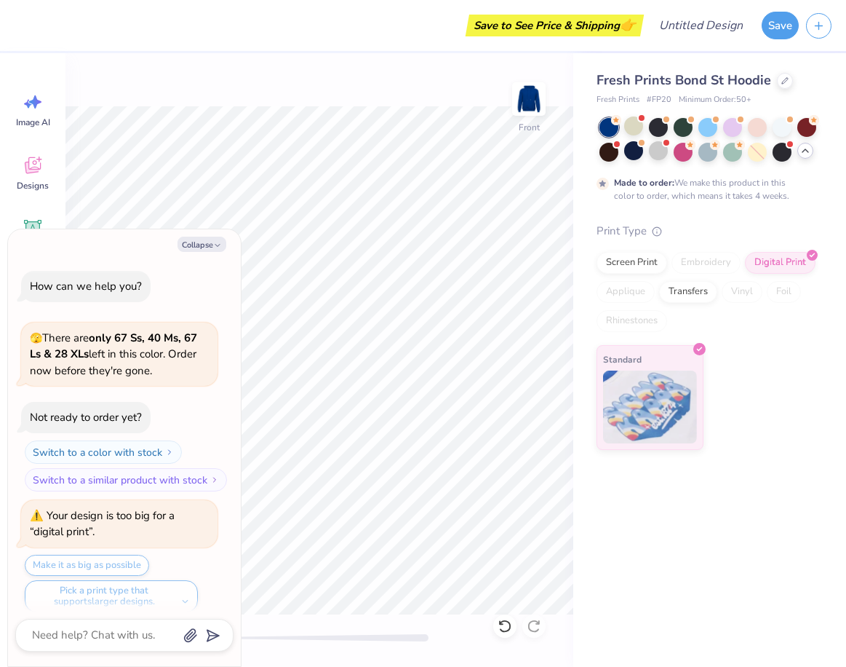
scroll to position [1204, 0]
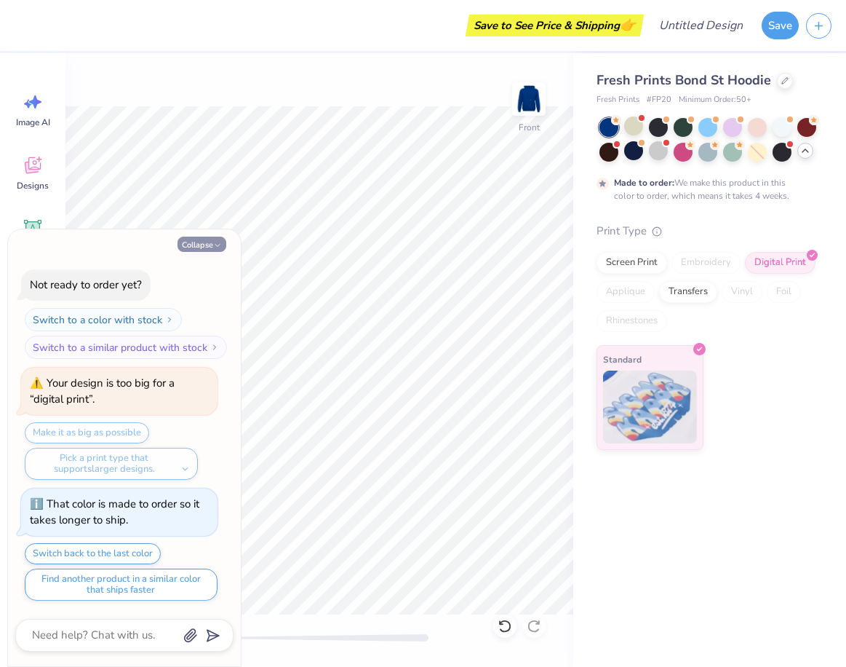
click at [218, 245] on icon "button" at bounding box center [217, 245] width 9 height 9
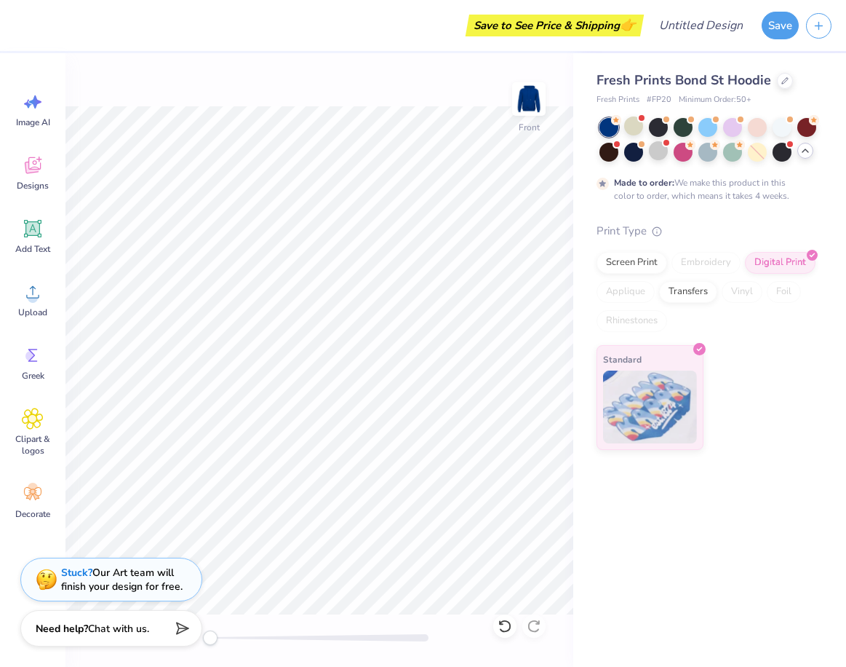
click at [630, 156] on div at bounding box center [633, 152] width 19 height 19
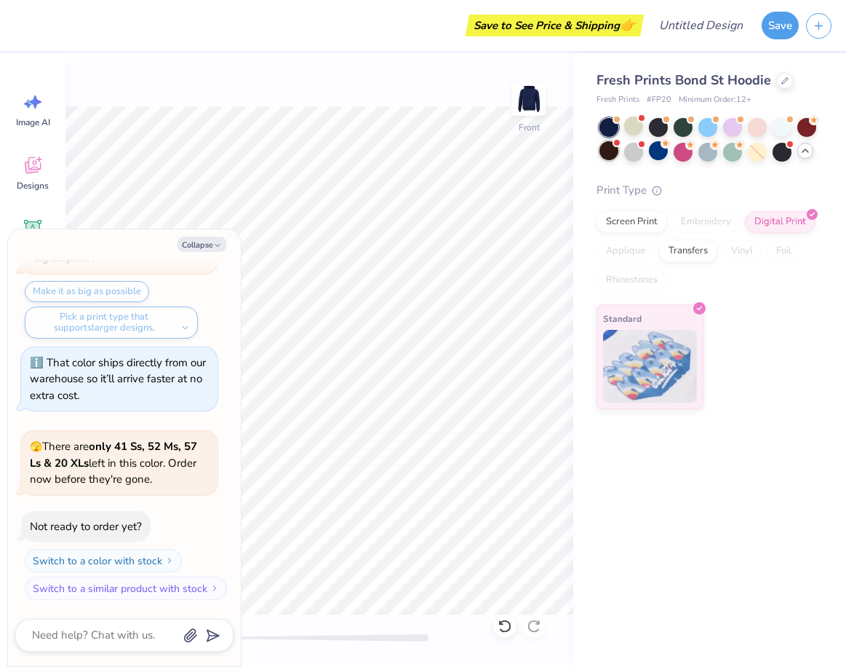
click at [608, 158] on div at bounding box center [609, 150] width 19 height 19
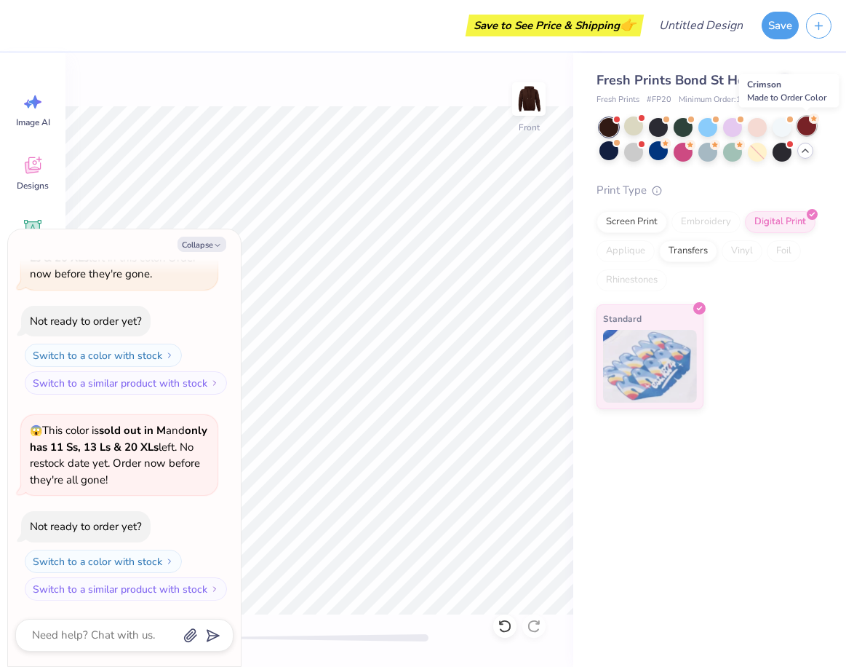
click at [806, 129] on div at bounding box center [807, 125] width 19 height 19
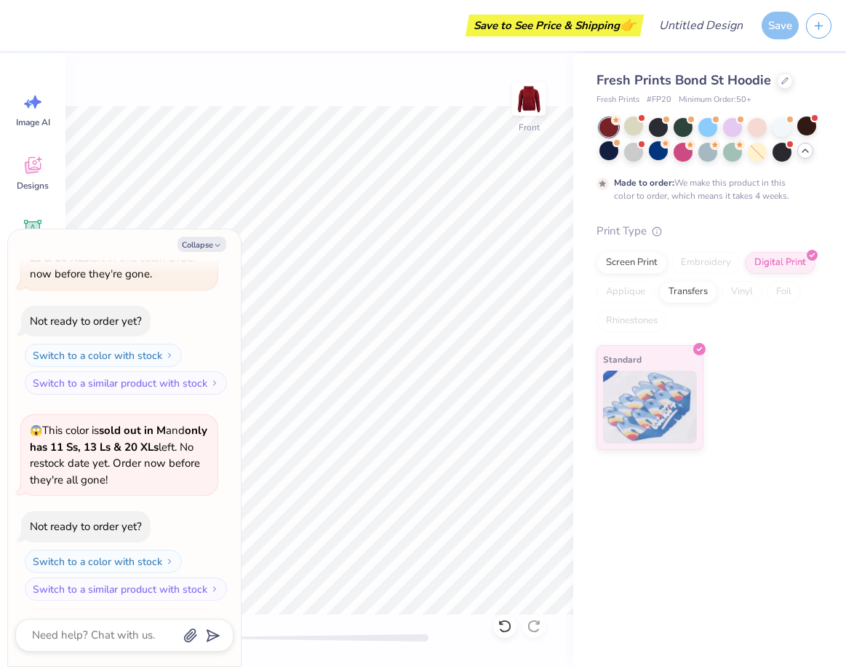
scroll to position [2033, 0]
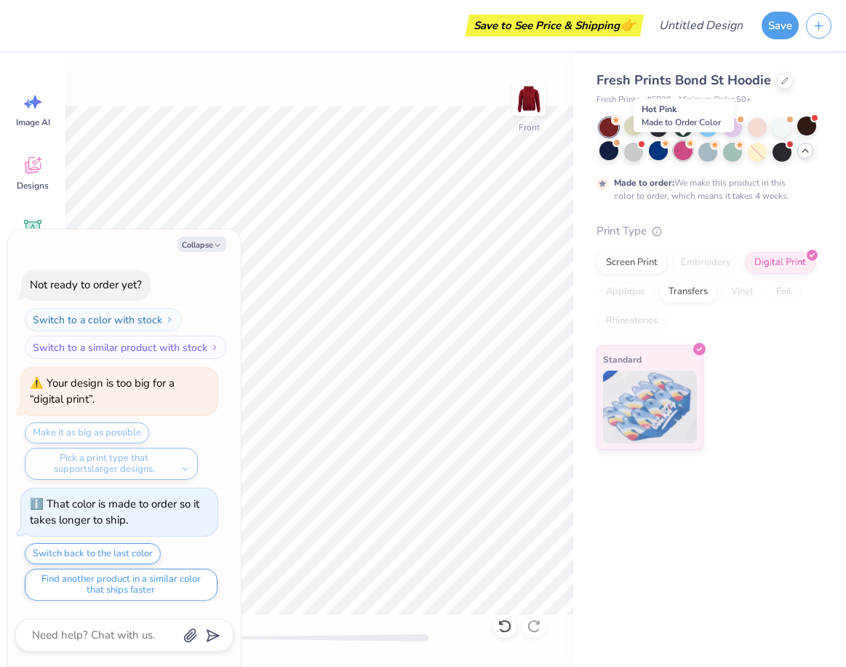
click at [685, 153] on div at bounding box center [683, 150] width 19 height 19
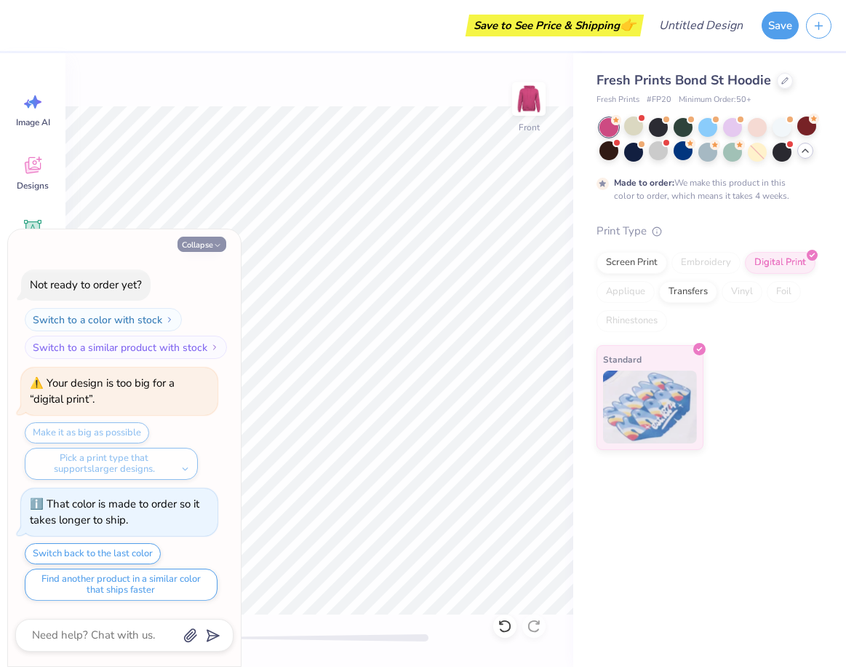
click at [217, 245] on icon "button" at bounding box center [217, 245] width 9 height 9
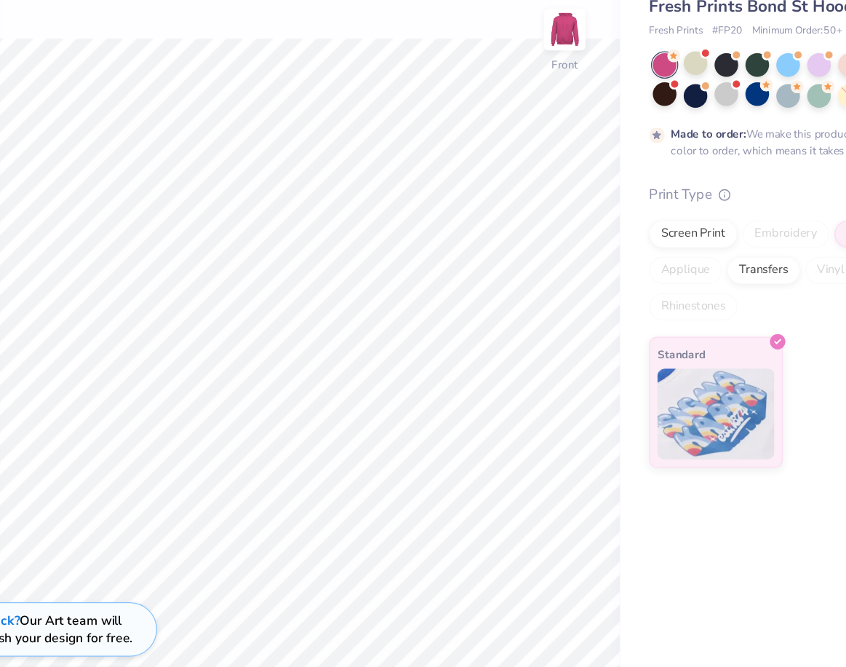
click at [658, 162] on div "Made to order: We make this product in this color to order, which means it take…" at bounding box center [707, 160] width 221 height 84
click at [660, 158] on div at bounding box center [658, 150] width 19 height 19
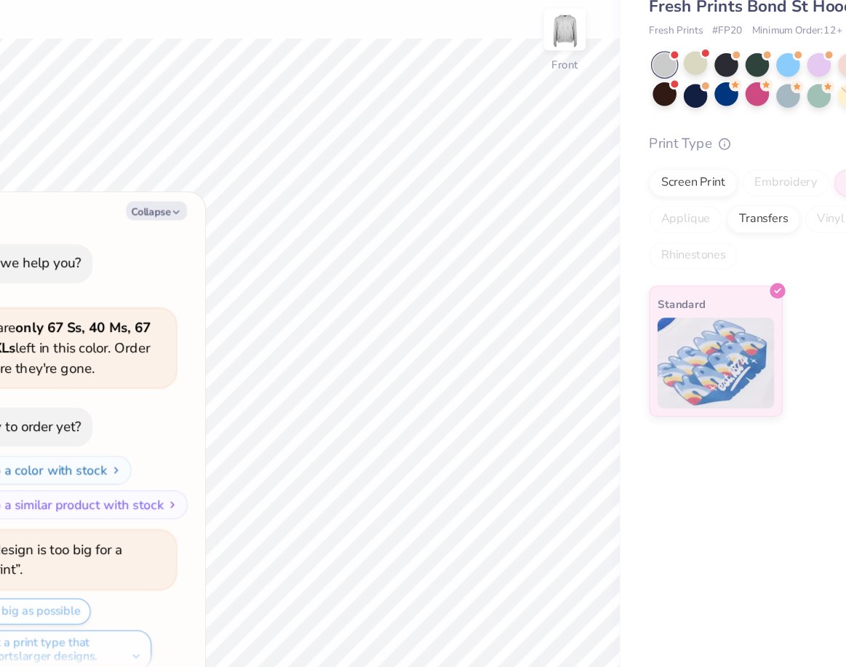
scroll to position [2432, 0]
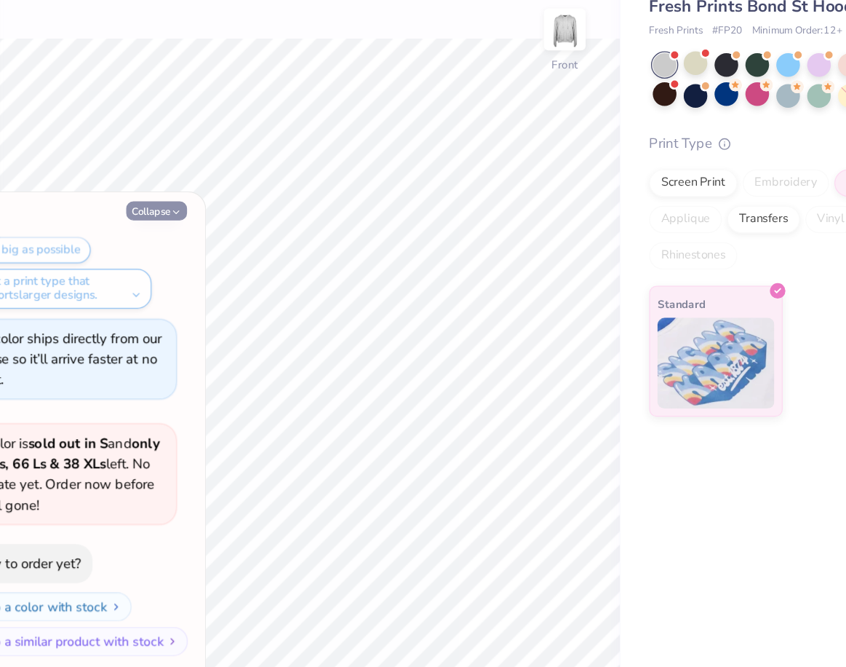
click at [221, 243] on icon "button" at bounding box center [217, 245] width 9 height 9
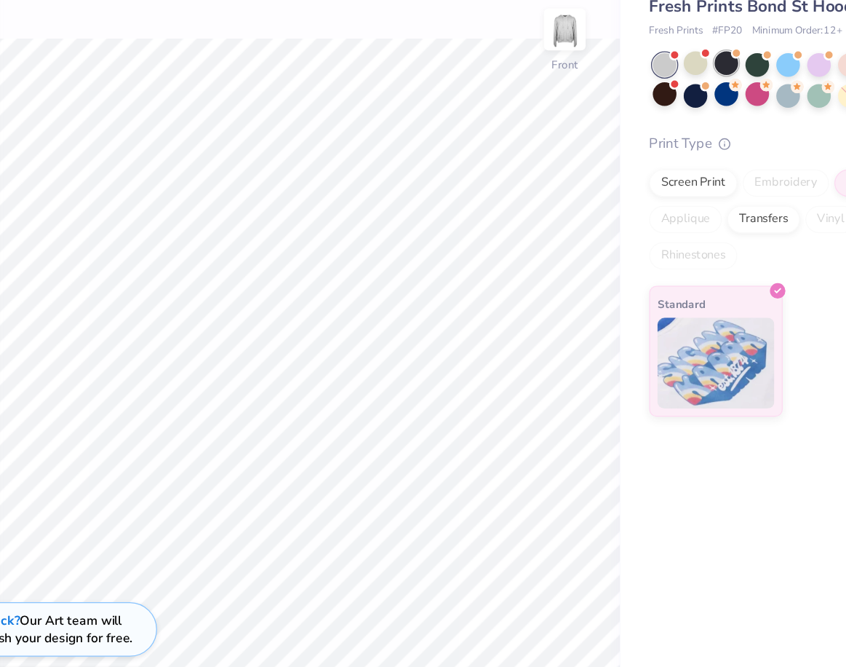
click at [662, 130] on div at bounding box center [658, 125] width 19 height 19
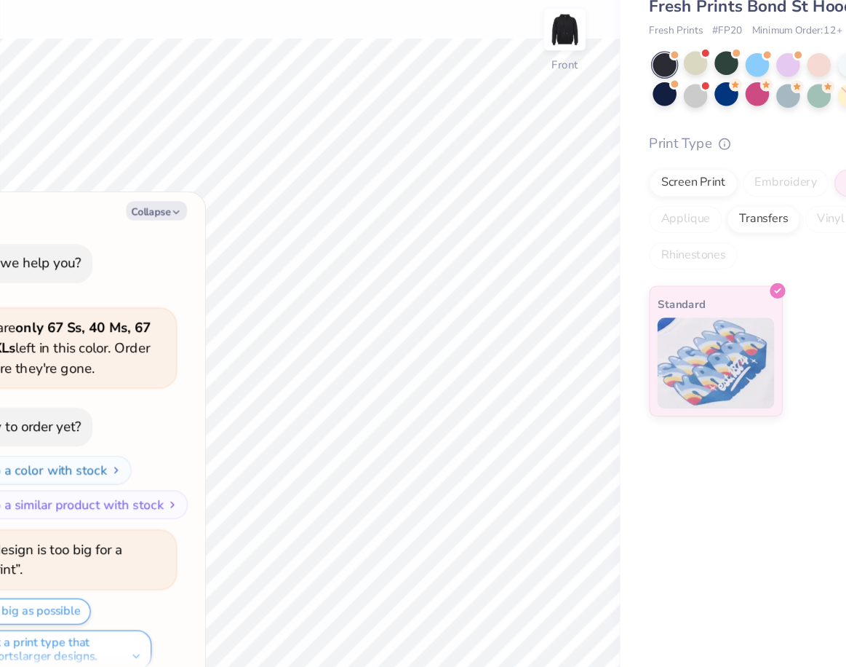
scroll to position [2621, 0]
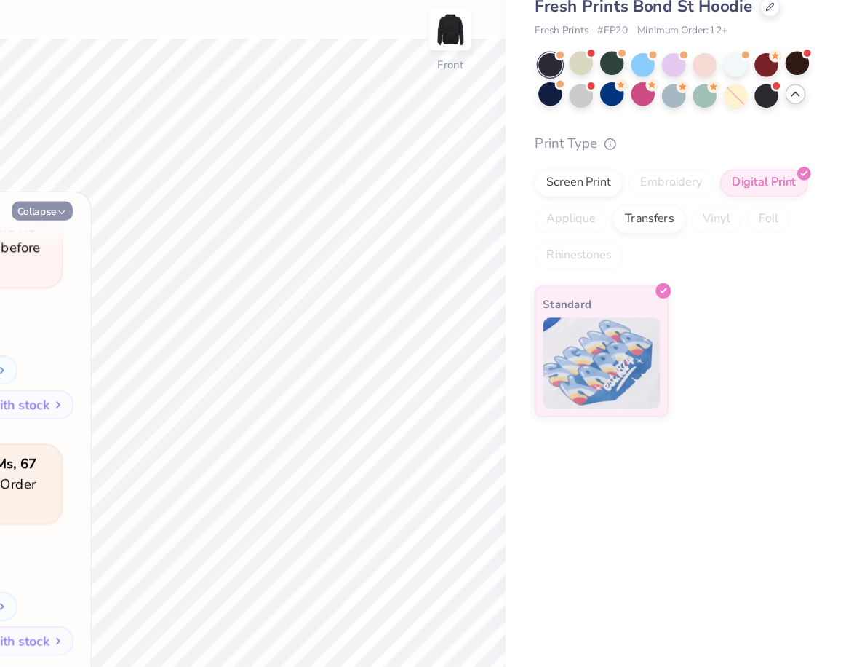
click at [206, 240] on button "Collapse" at bounding box center [202, 244] width 49 height 15
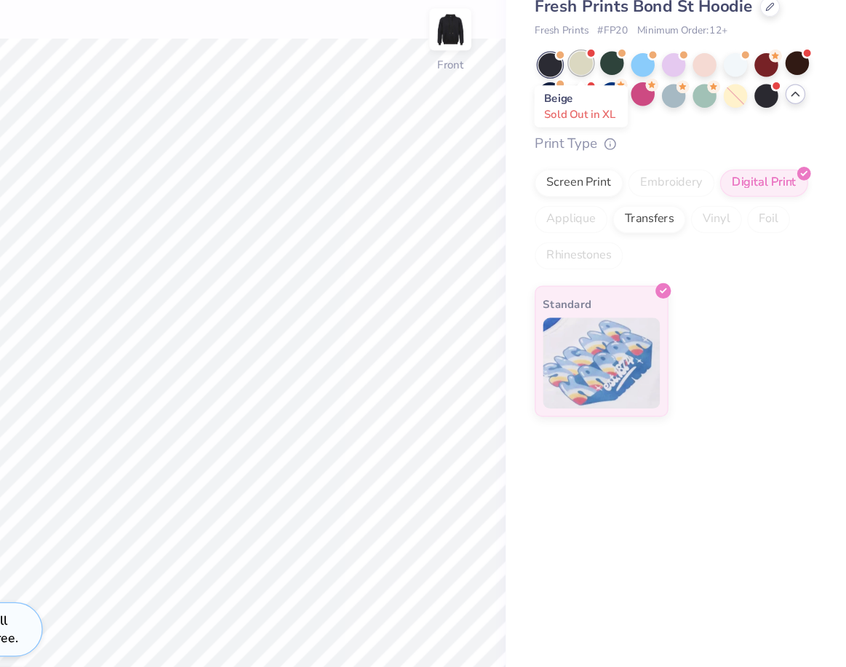
click at [636, 132] on div at bounding box center [633, 125] width 19 height 19
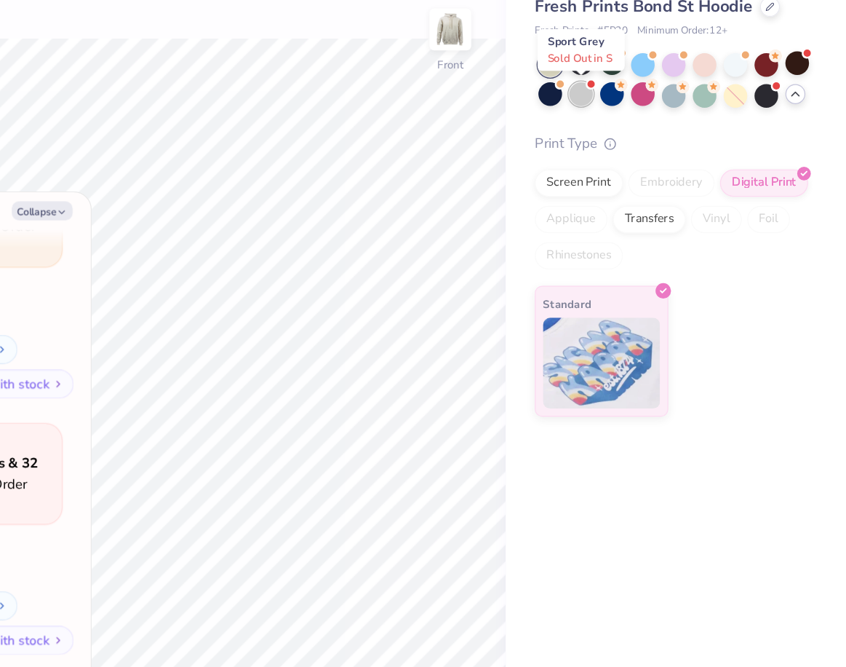
click at [636, 154] on div at bounding box center [633, 150] width 19 height 19
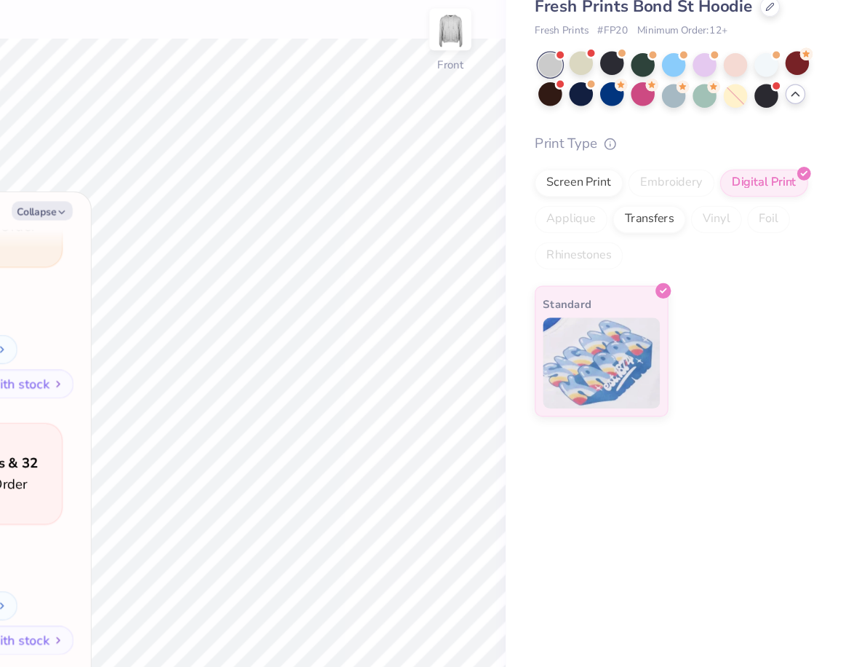
scroll to position [3033, 0]
click at [757, 156] on div at bounding box center [757, 152] width 19 height 19
click at [779, 152] on div at bounding box center [782, 150] width 19 height 19
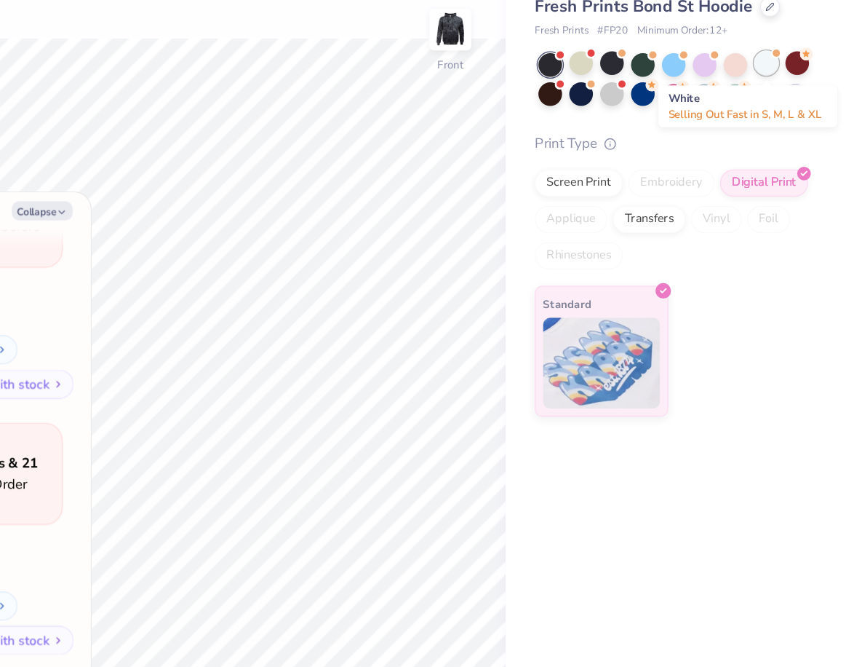
click at [785, 128] on div at bounding box center [782, 125] width 19 height 19
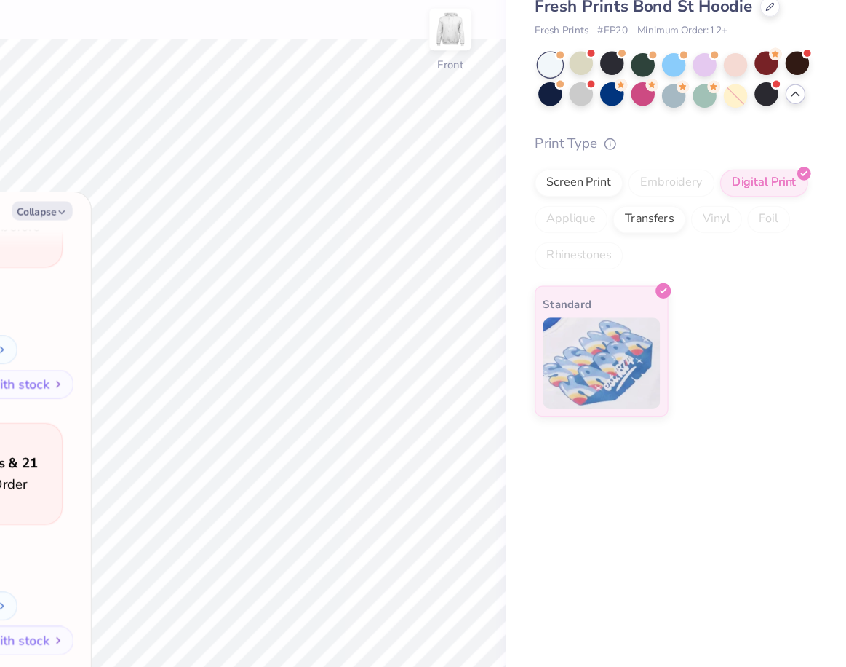
scroll to position [3428, 0]
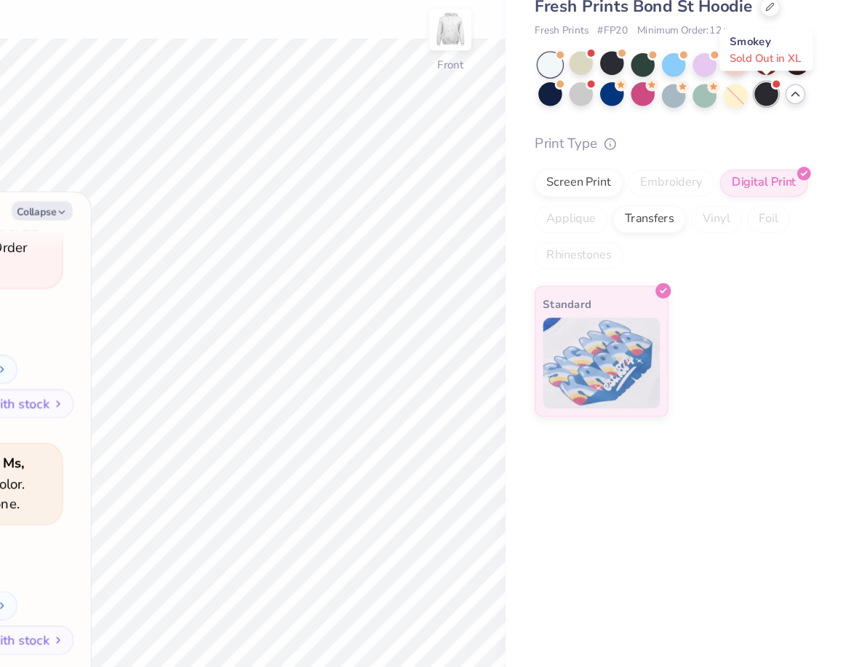
click at [784, 156] on div at bounding box center [782, 150] width 19 height 19
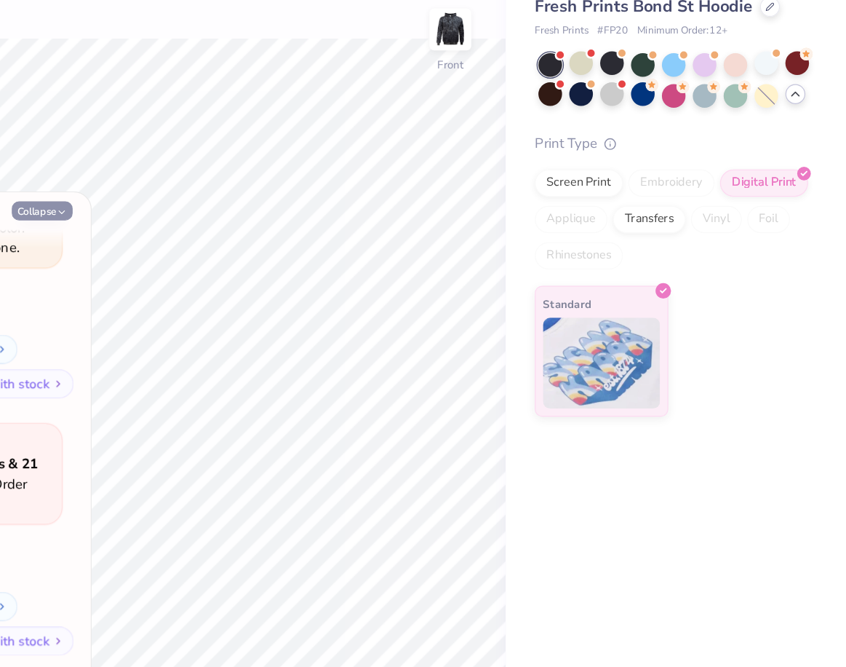
click at [212, 242] on button "Collapse" at bounding box center [202, 244] width 49 height 15
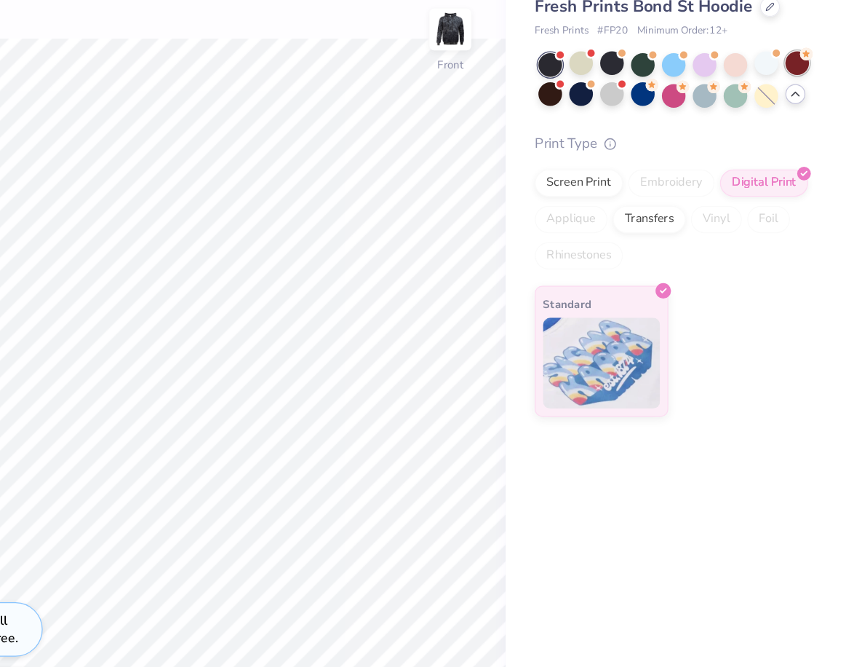
click at [803, 128] on div at bounding box center [807, 125] width 19 height 19
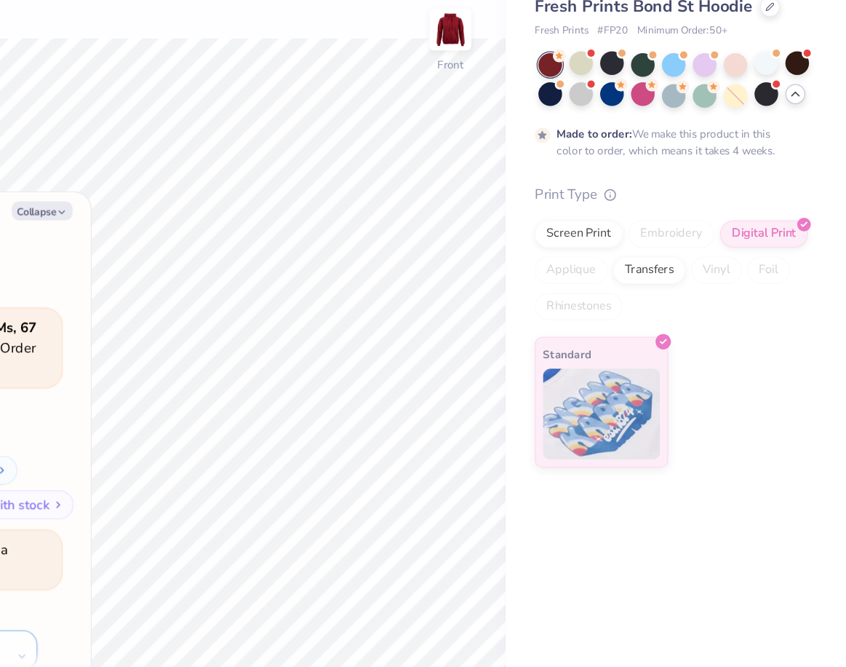
scroll to position [3875, 0]
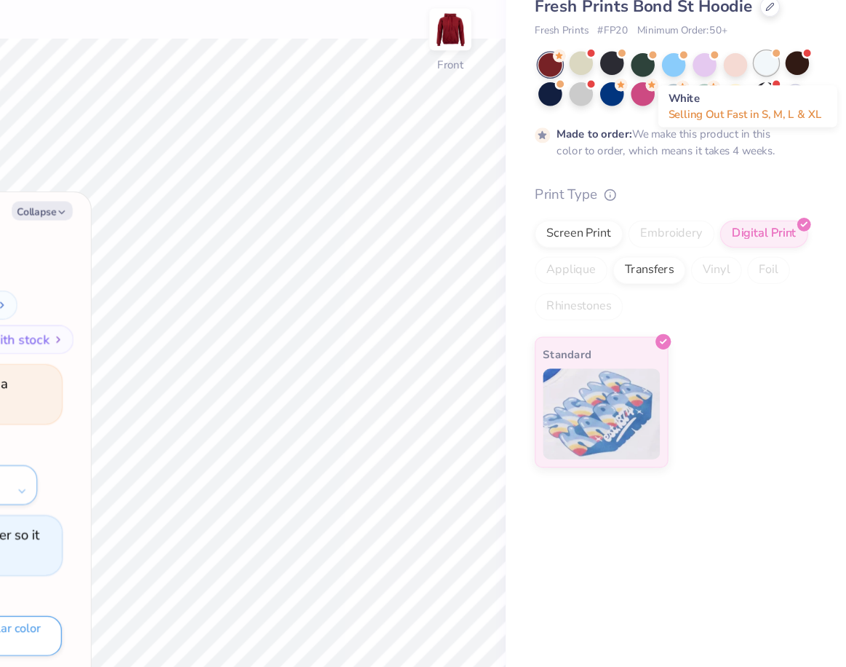
click at [786, 130] on div at bounding box center [782, 125] width 19 height 19
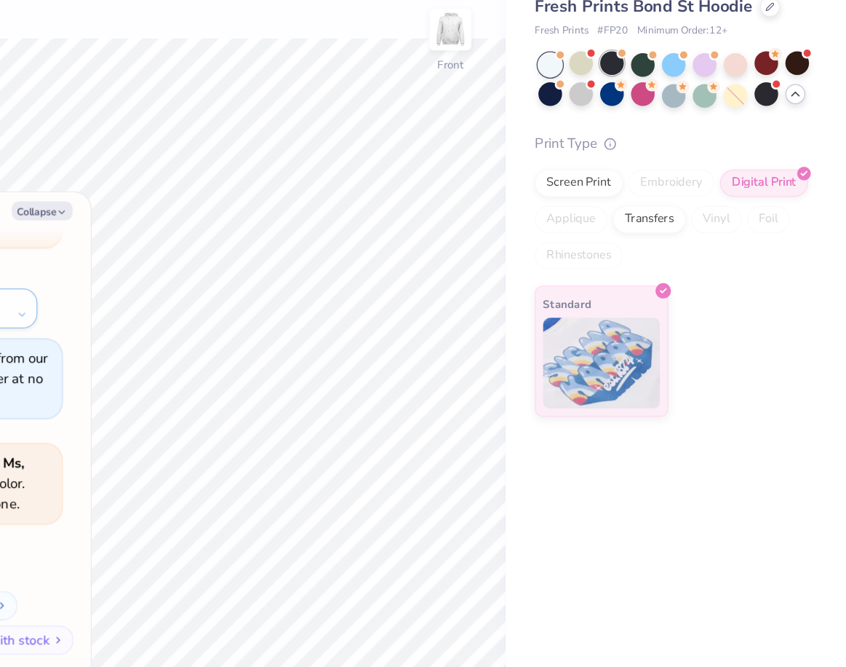
click at [661, 129] on div at bounding box center [658, 125] width 19 height 19
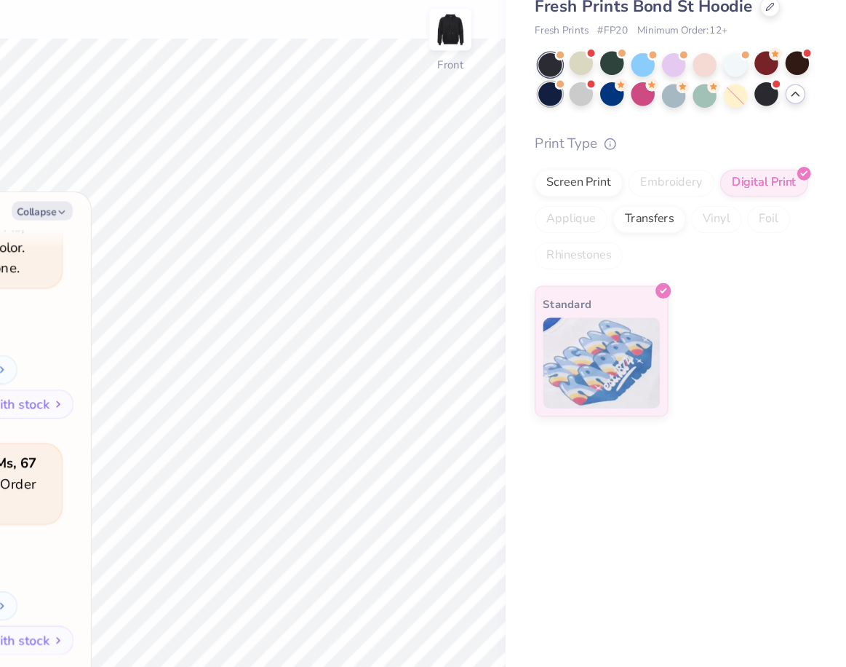
click at [611, 154] on div at bounding box center [609, 150] width 19 height 19
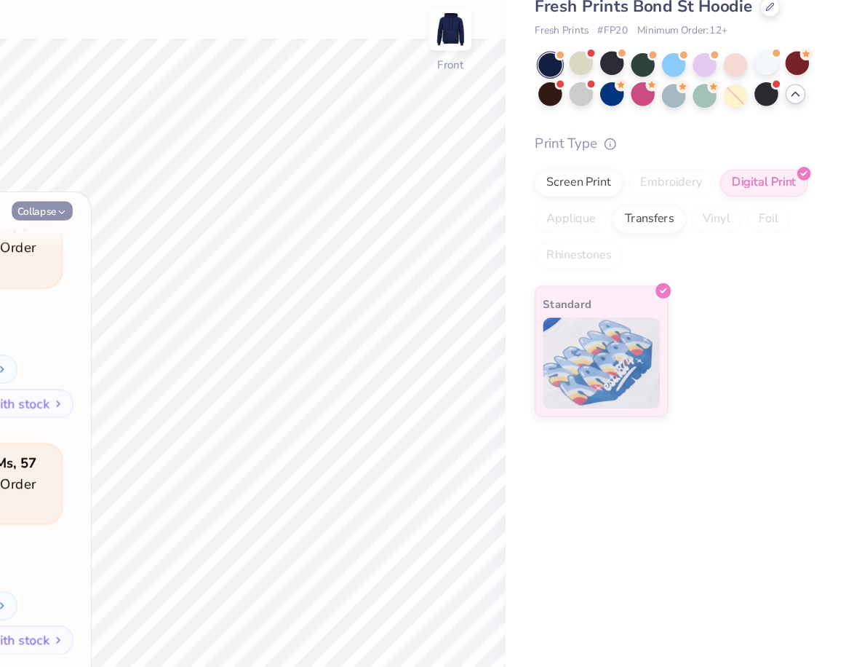
click at [211, 239] on button "Collapse" at bounding box center [202, 244] width 49 height 15
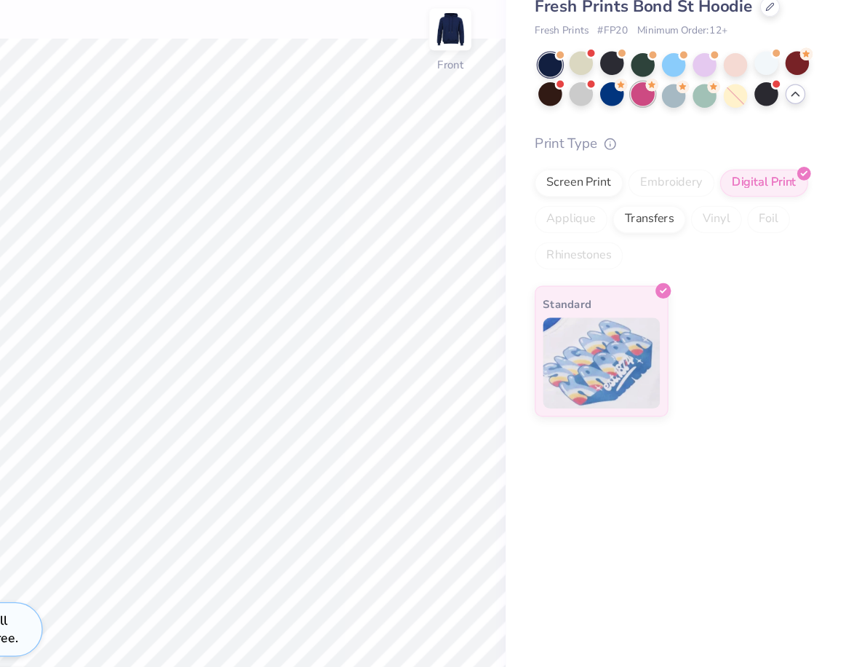
click at [687, 154] on div at bounding box center [683, 150] width 19 height 19
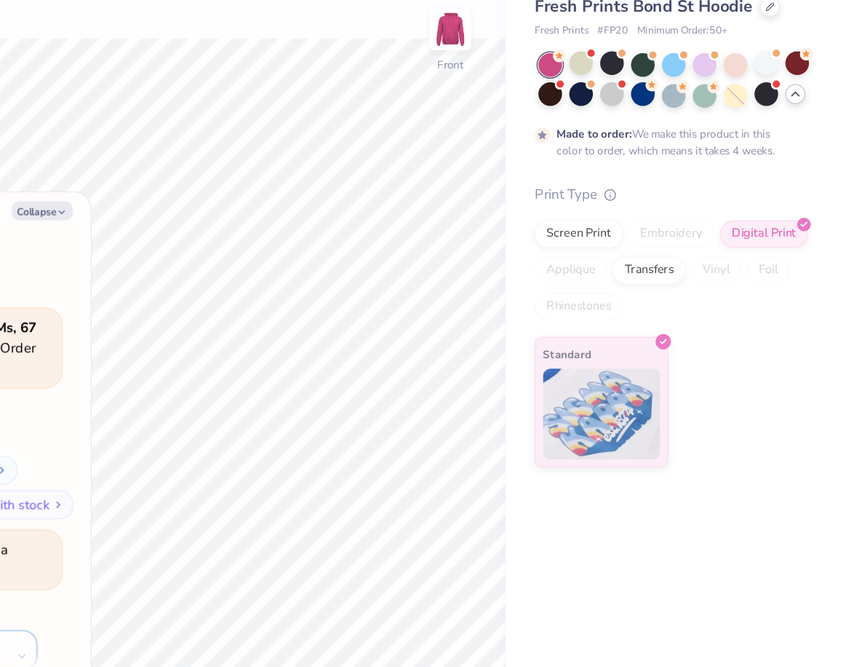
scroll to position [4877, 0]
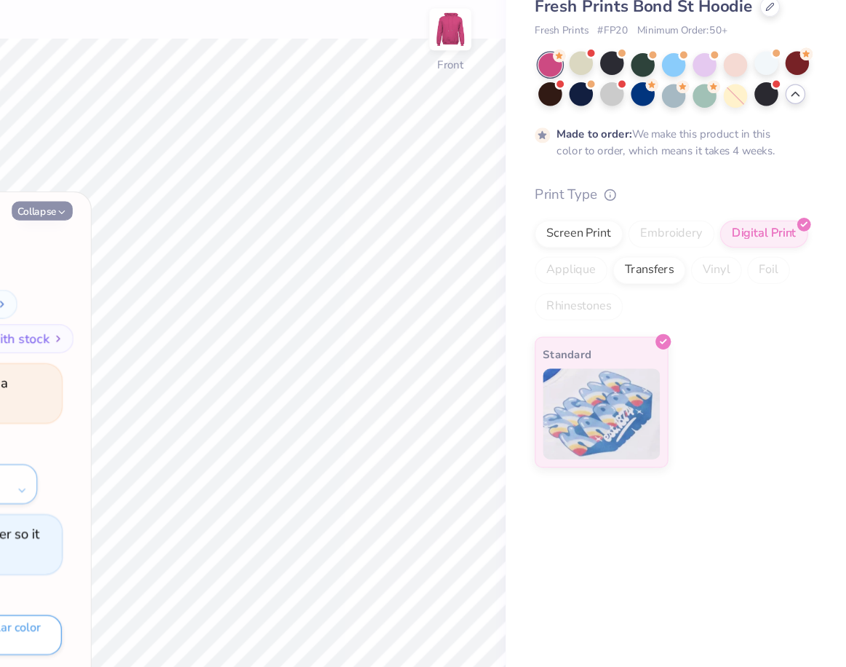
click at [211, 247] on button "Collapse" at bounding box center [202, 244] width 49 height 15
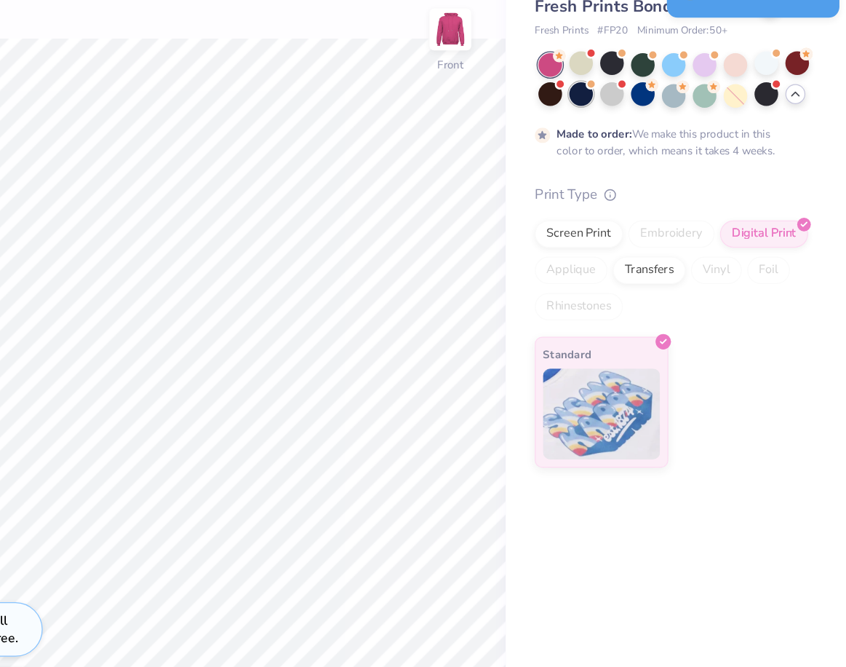
click at [630, 154] on div at bounding box center [633, 150] width 19 height 19
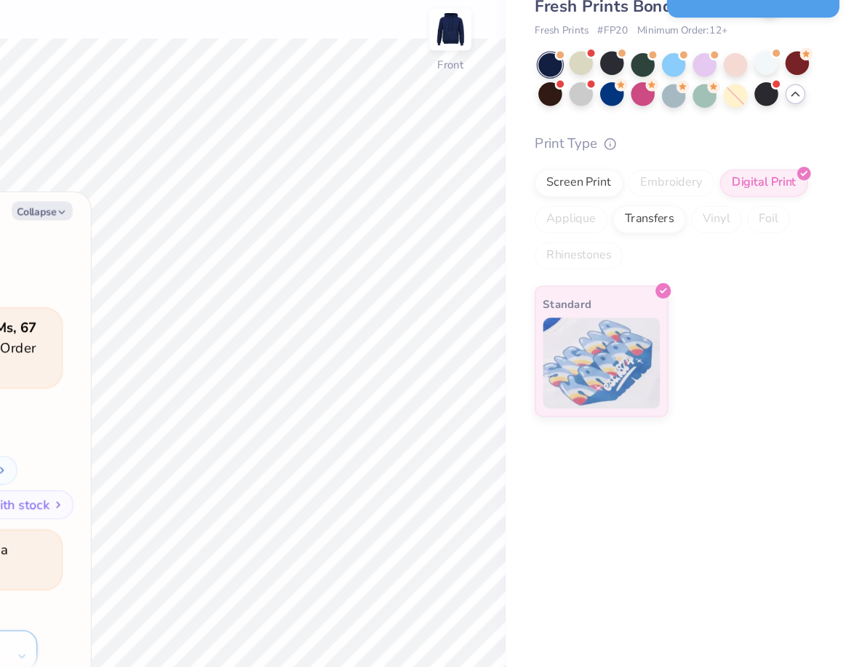
scroll to position [5260, 0]
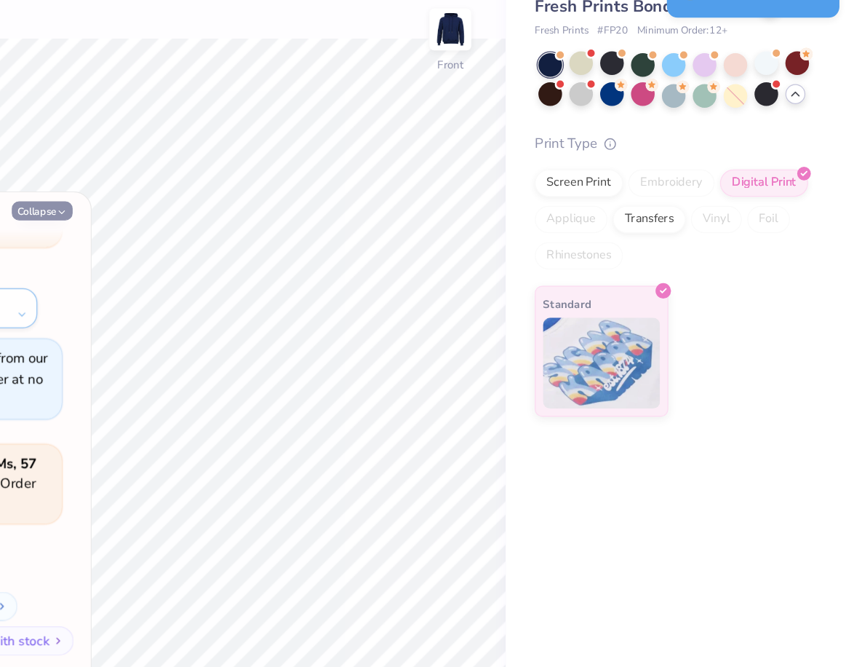
click at [199, 244] on button "Collapse" at bounding box center [202, 244] width 49 height 15
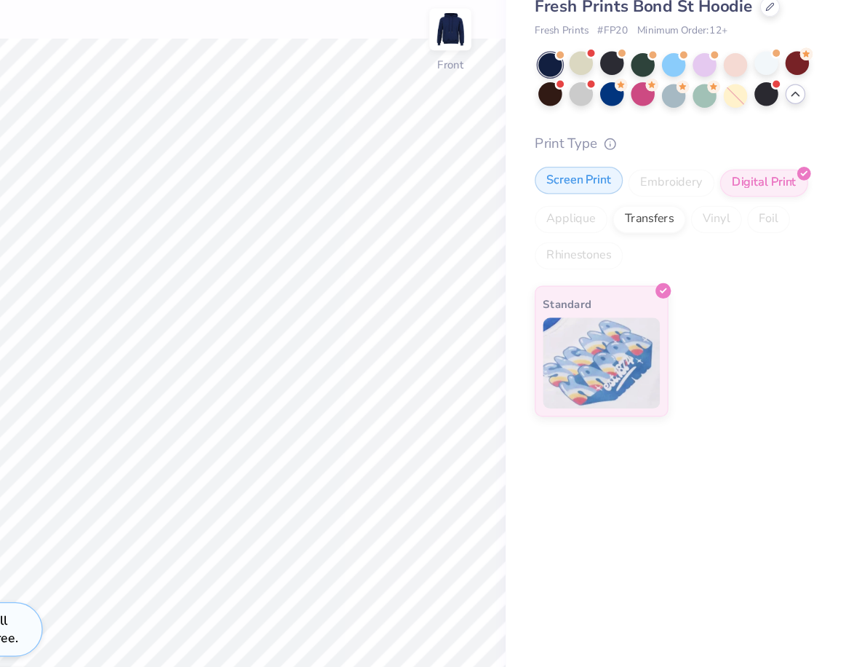
click at [636, 226] on div "Screen Print" at bounding box center [632, 220] width 71 height 22
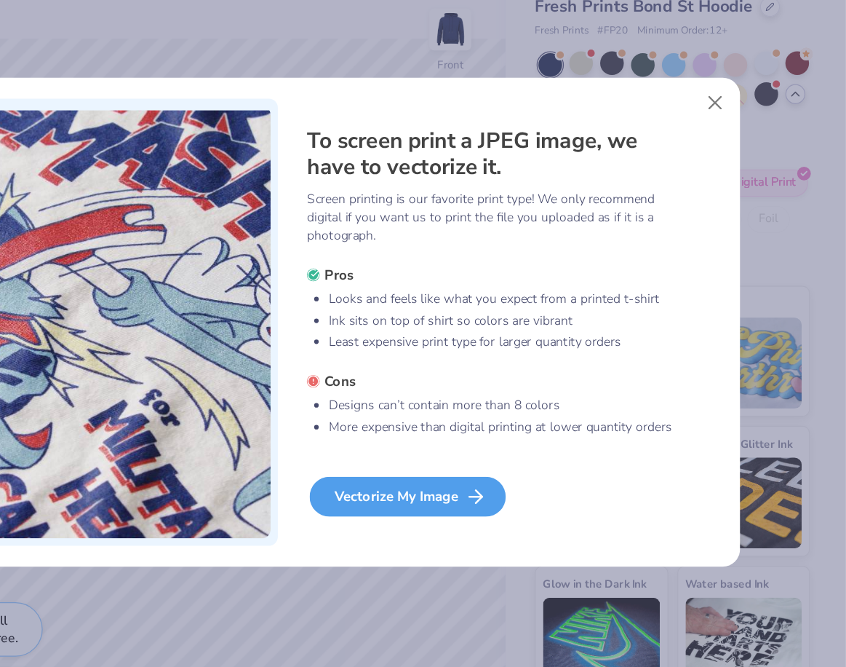
click at [523, 482] on div "Vectorize My Image" at bounding box center [494, 473] width 157 height 32
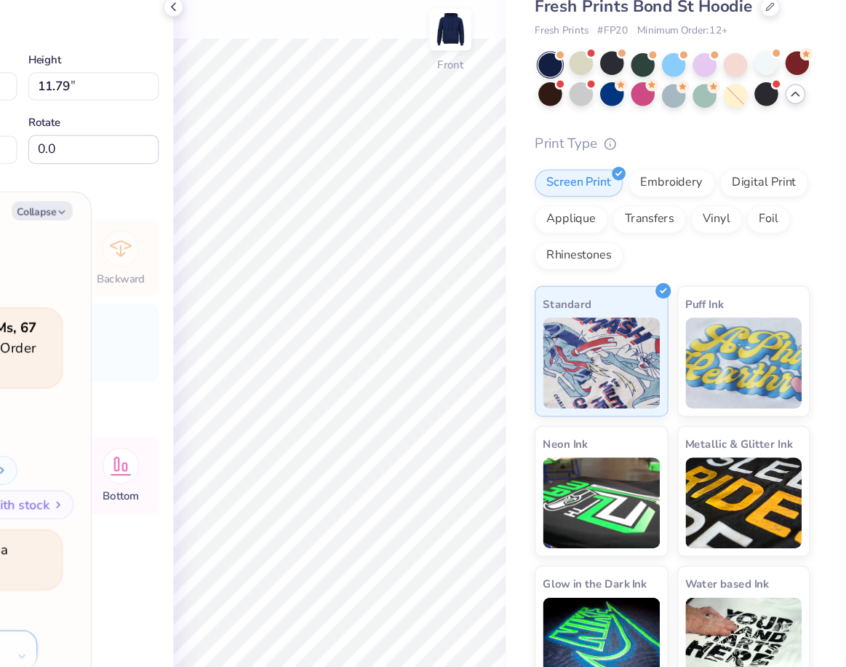
scroll to position [5380, 0]
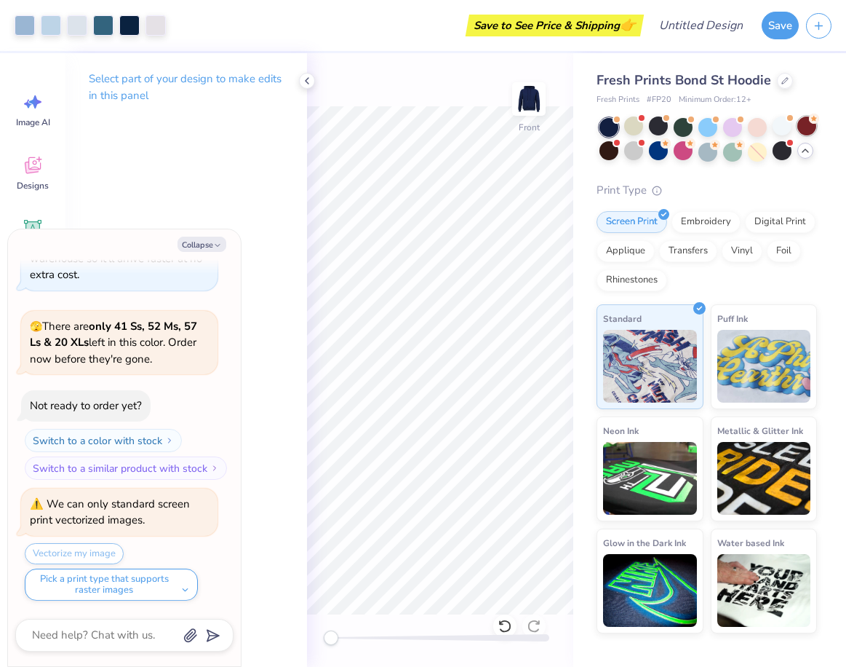
click at [811, 129] on div at bounding box center [807, 125] width 19 height 19
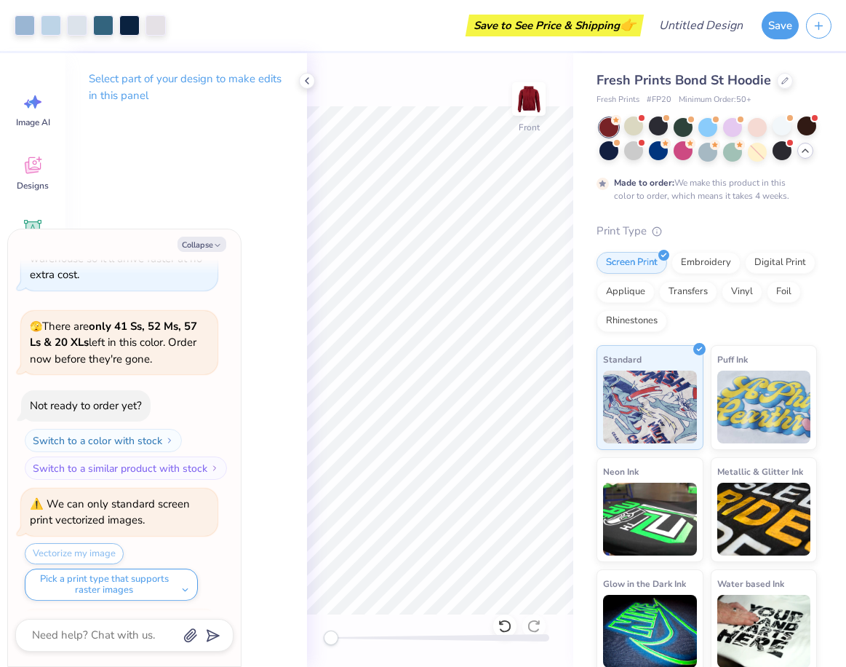
scroll to position [5622, 0]
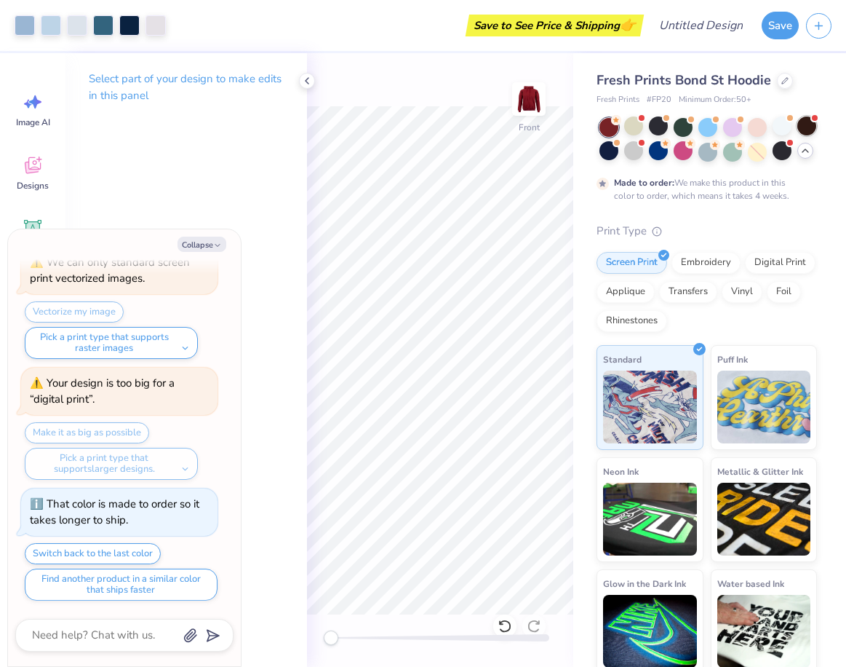
click at [811, 132] on div at bounding box center [807, 125] width 19 height 19
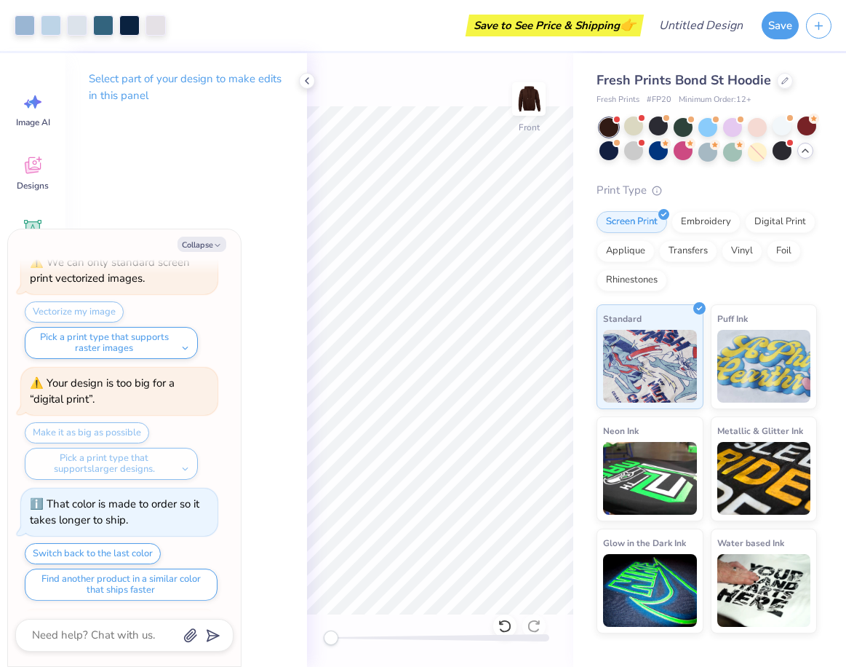
scroll to position [6021, 0]
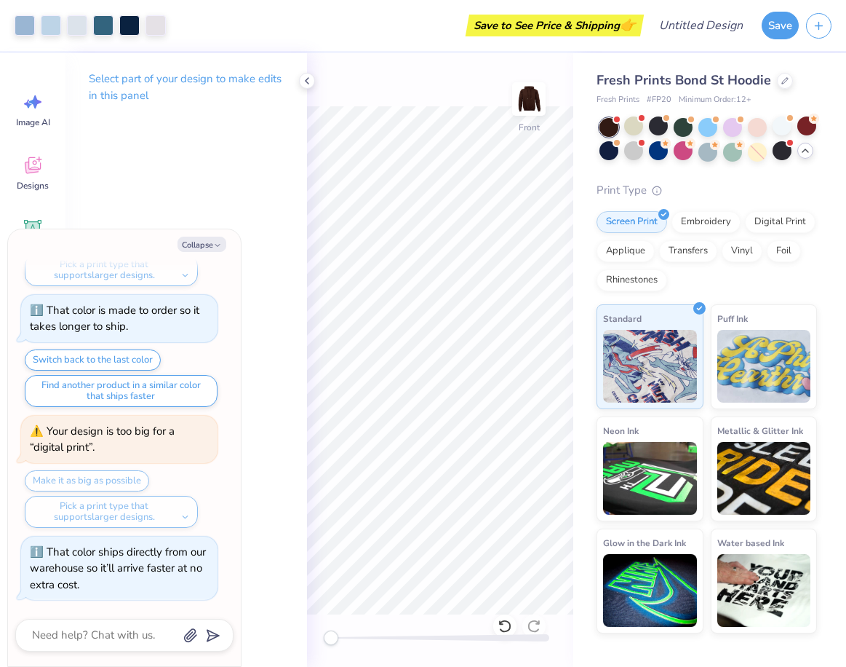
type textarea "x"
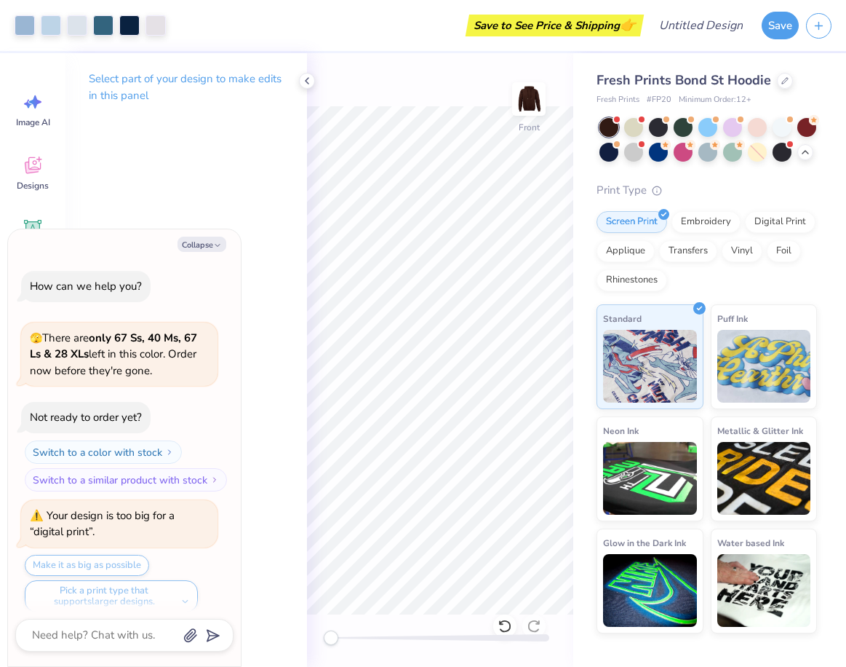
scroll to position [6021, 0]
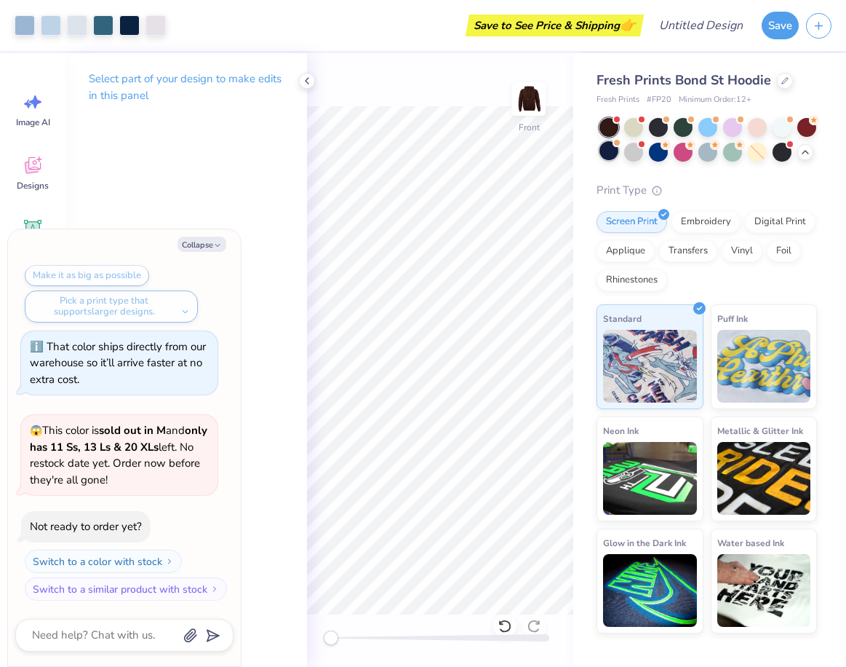
click at [611, 153] on div at bounding box center [609, 150] width 19 height 19
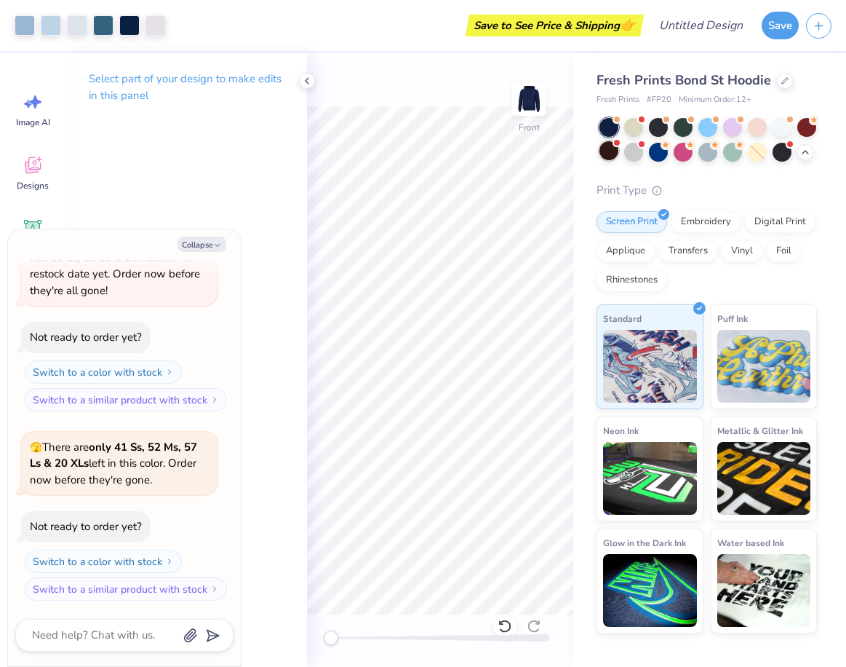
click at [612, 154] on div at bounding box center [609, 150] width 19 height 19
type textarea "x"
